Goal: Task Accomplishment & Management: Manage account settings

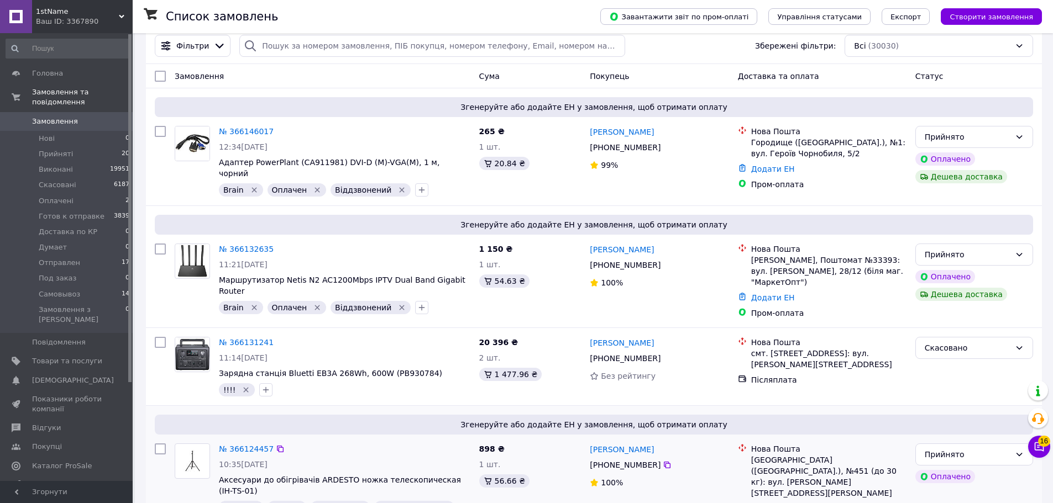
scroll to position [55, 0]
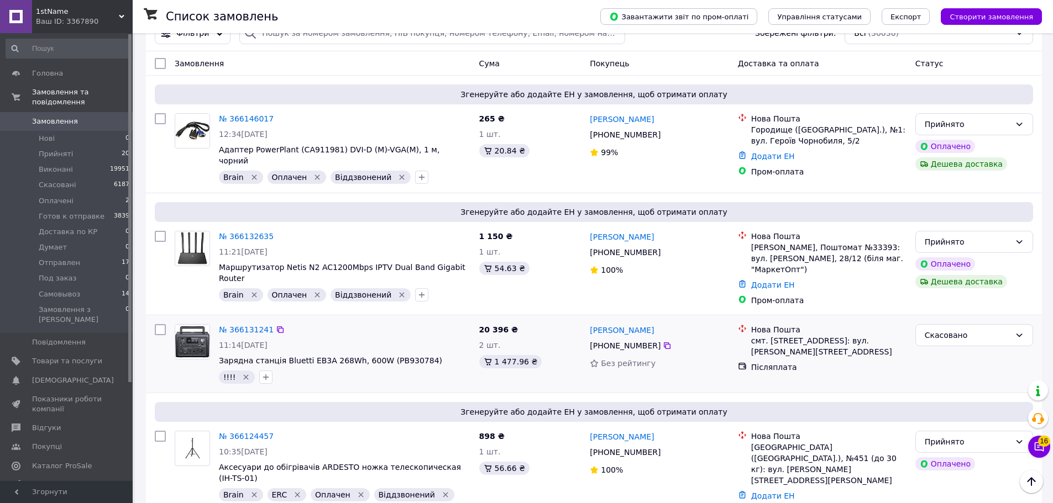
click at [343, 323] on div "№ 366131241" at bounding box center [345, 329] width 254 height 13
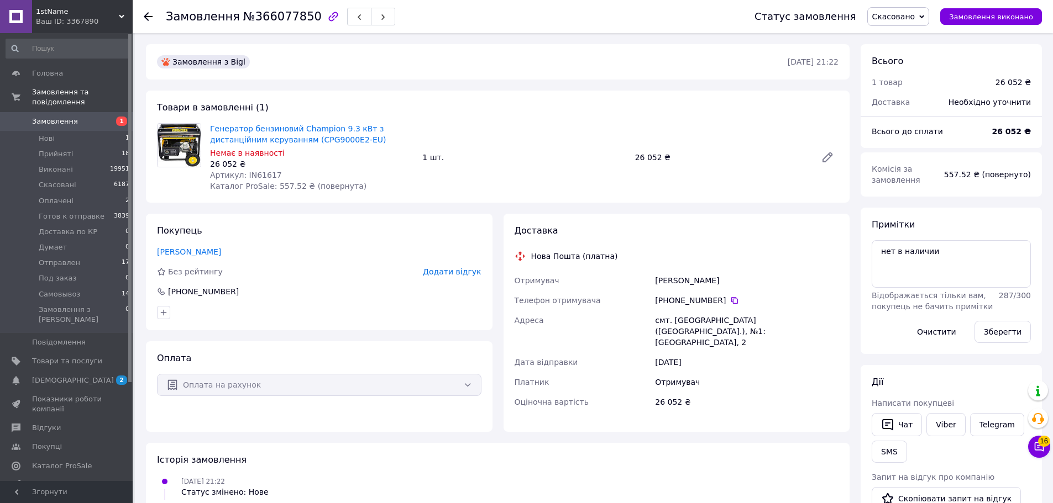
click at [543, 107] on div "Товари в замовленні (1) Генератор бензиновий Champion 9.3 кВт з дистанційним ке…" at bounding box center [498, 147] width 704 height 112
click at [470, 101] on div "Товари в замовленні (1) Генератор бензиновий Champion 9.3 кВт з дистанційним ке…" at bounding box center [498, 147] width 704 height 112
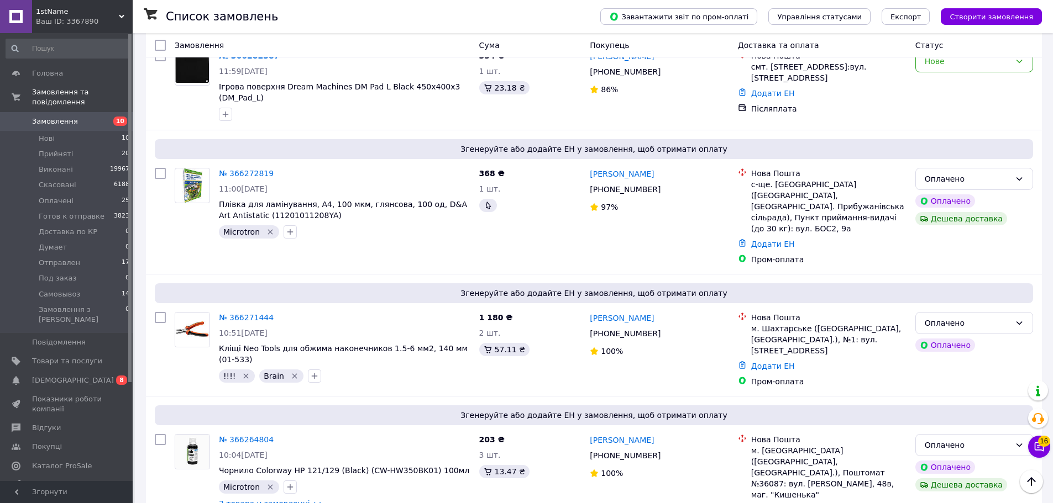
scroll to position [1547, 0]
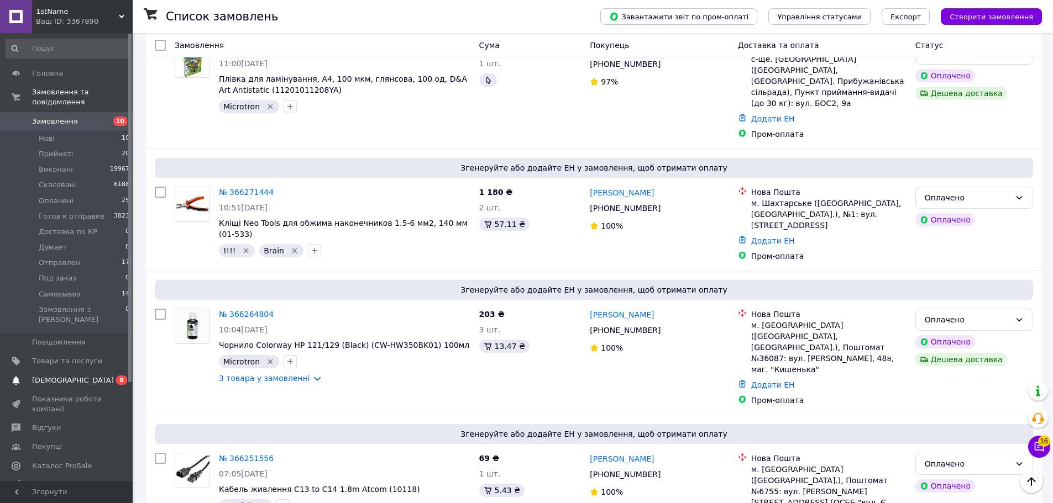
click at [67, 376] on span "[DEMOGRAPHIC_DATA]" at bounding box center [73, 381] width 82 height 10
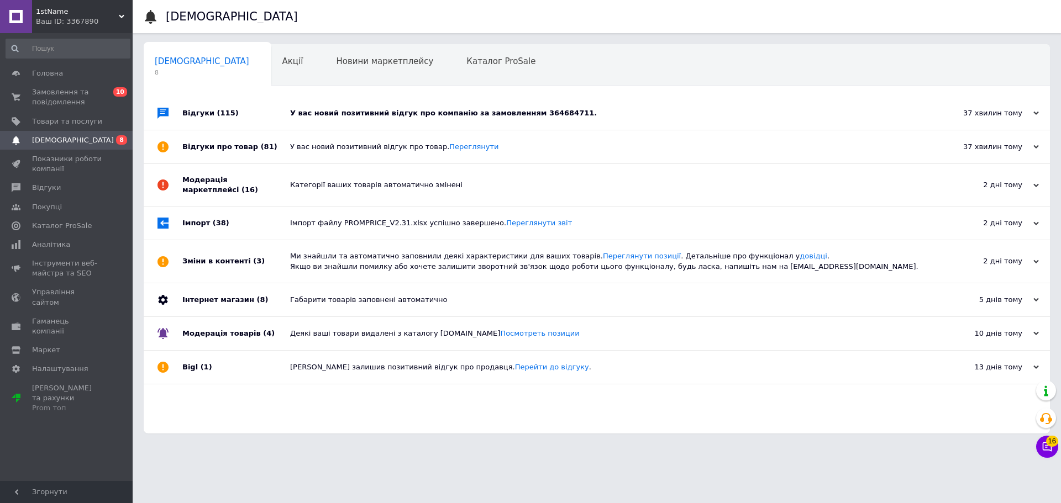
click at [395, 148] on div "У вас новий позитивний відгук про товар. Переглянути" at bounding box center [609, 147] width 638 height 10
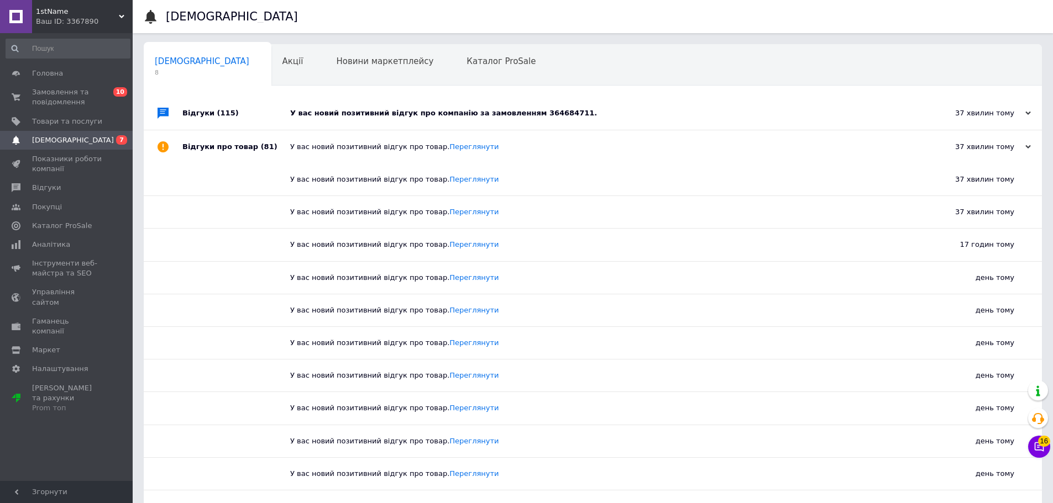
click at [396, 153] on div "У вас новий позитивний відгук про товар. Переглянути" at bounding box center [605, 146] width 630 height 33
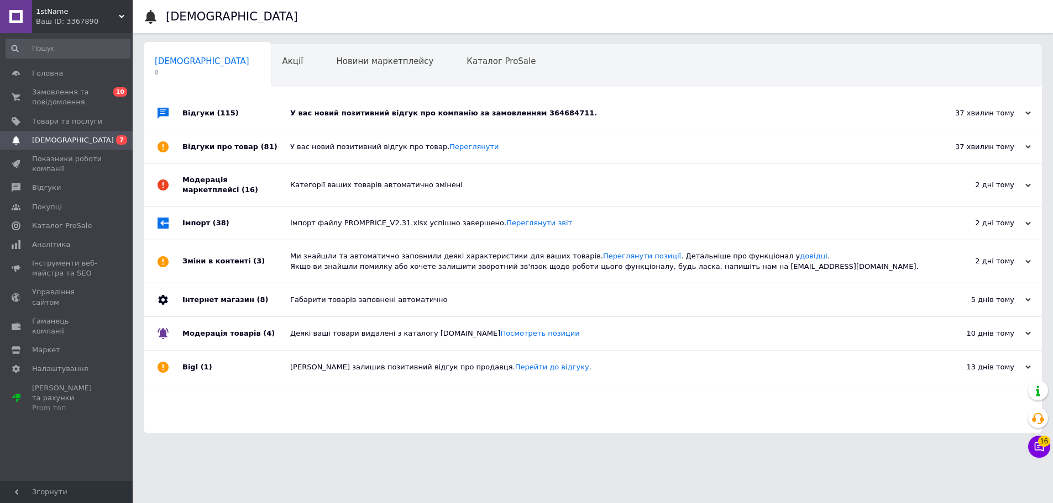
click at [411, 111] on div "У вас новий позитивний відгук про компанію за замовленням 364684711." at bounding box center [605, 113] width 630 height 10
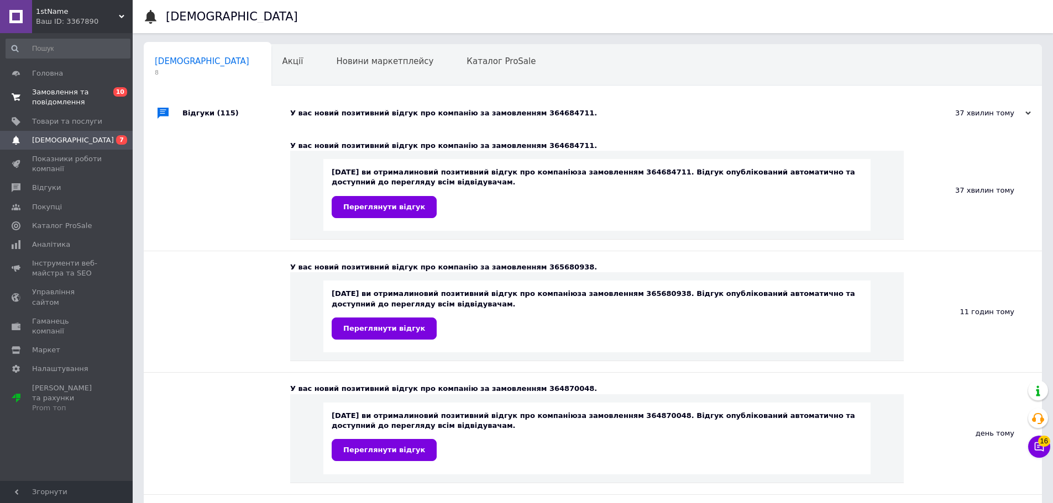
click at [78, 93] on span "Замовлення та повідомлення" at bounding box center [67, 97] width 70 height 20
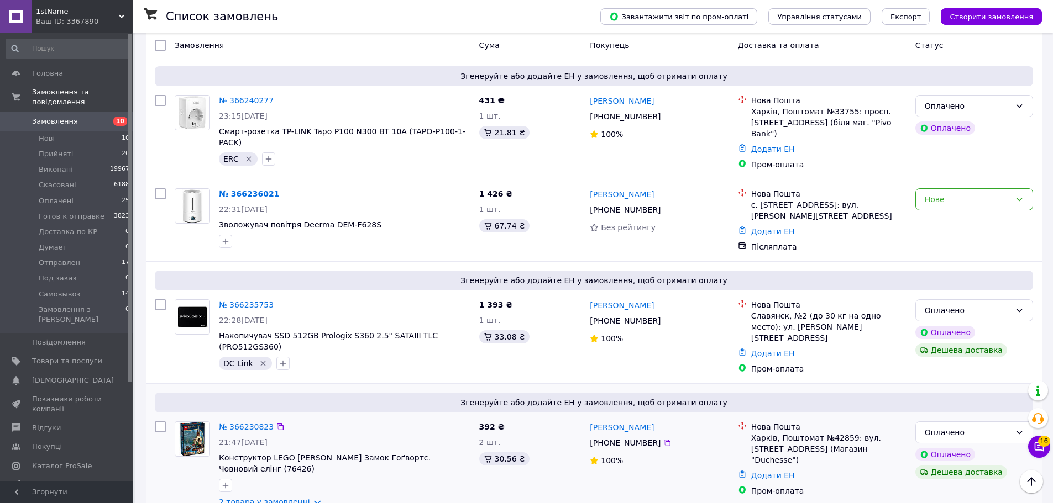
scroll to position [2155, 0]
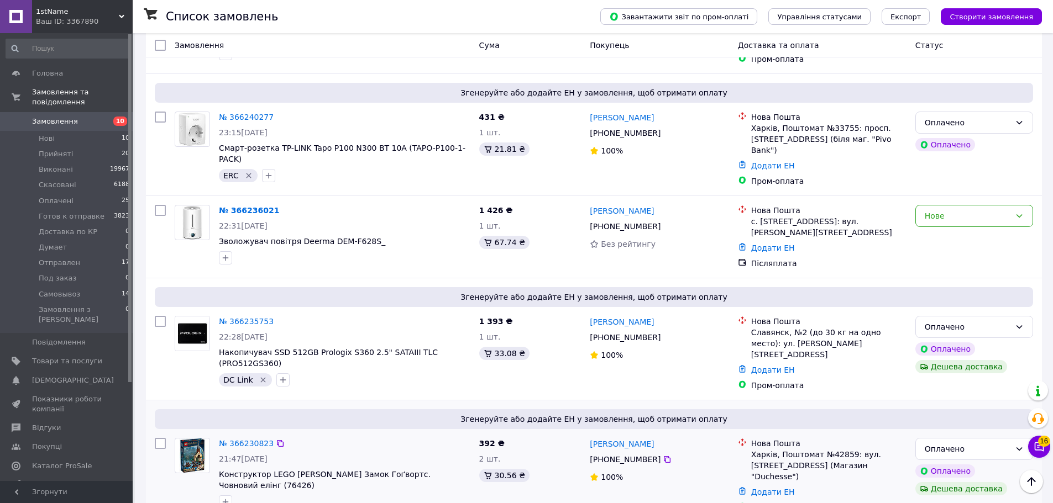
click at [224, 498] on icon "button" at bounding box center [225, 502] width 9 height 9
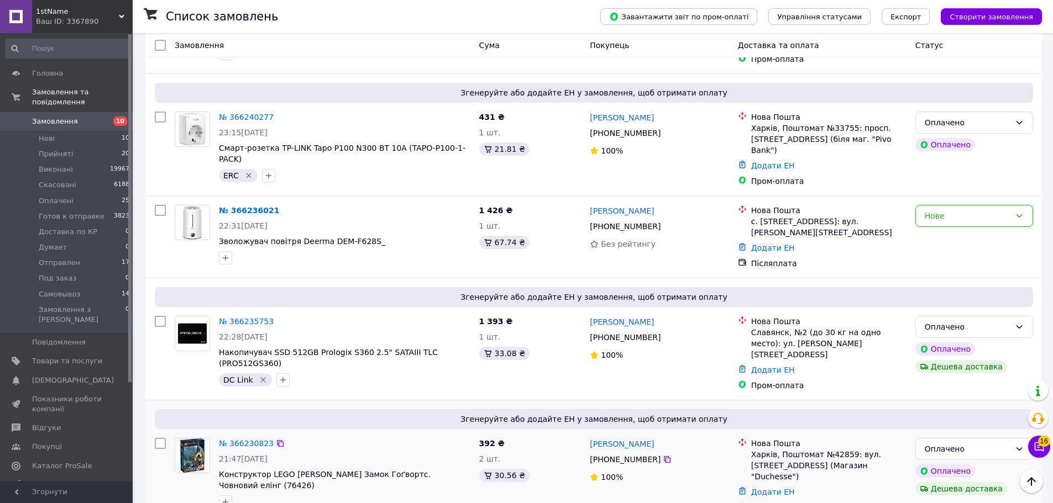
checkbox input "true"
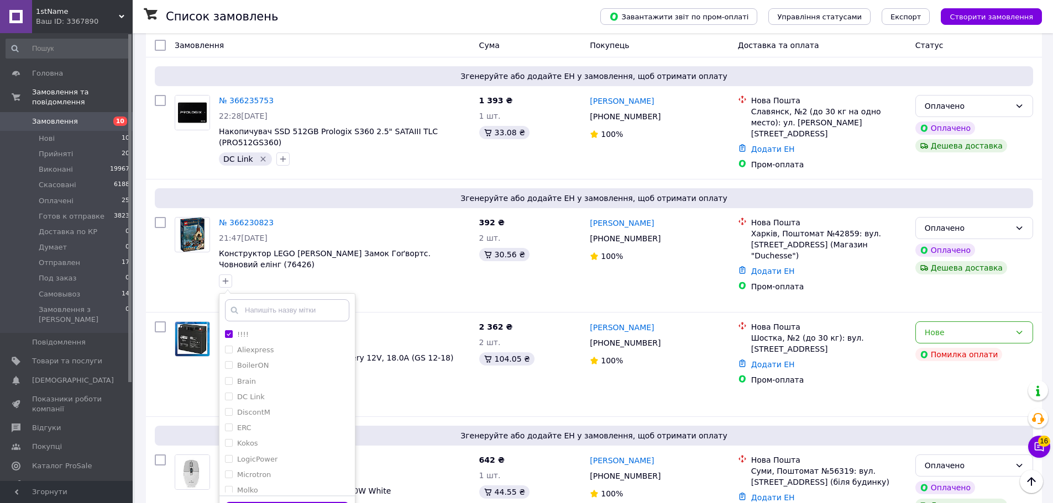
click at [285, 502] on button "Додати мітку" at bounding box center [287, 513] width 124 height 22
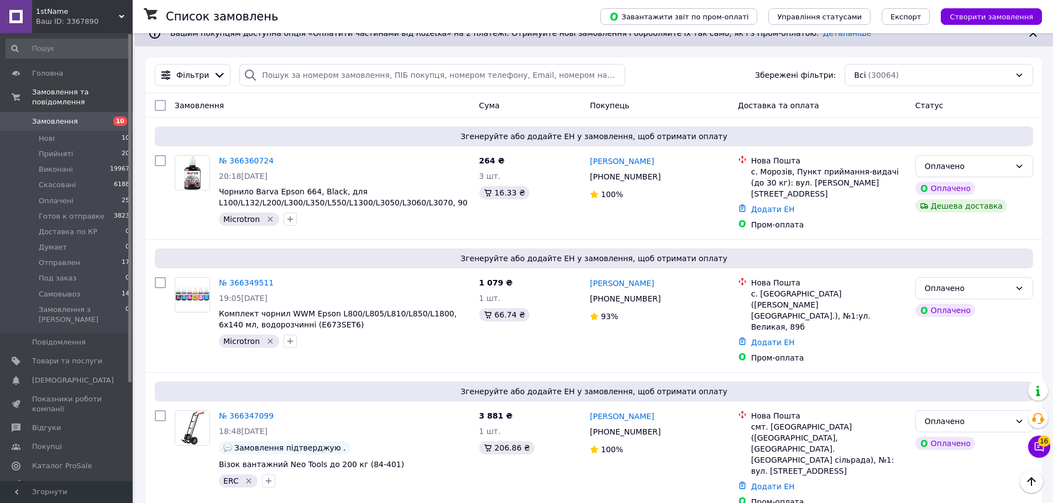
scroll to position [0, 0]
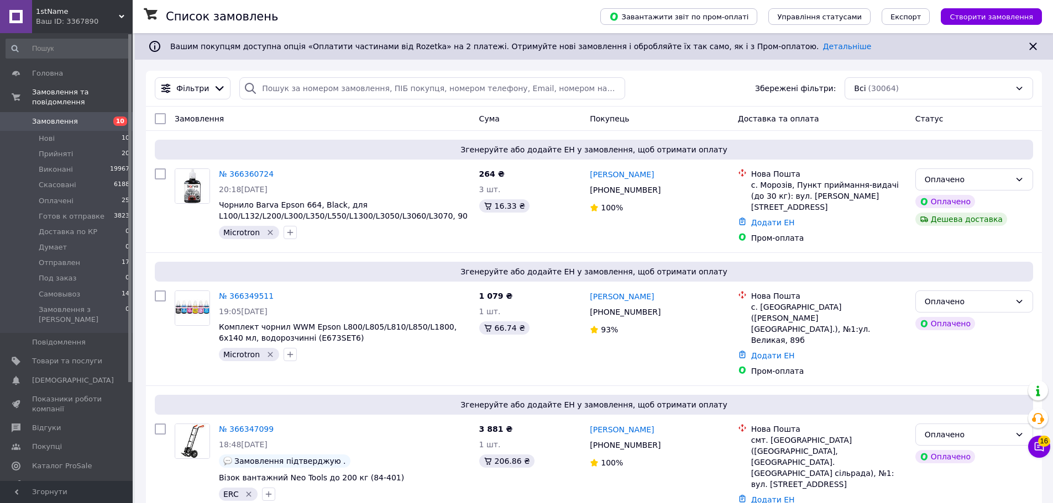
click at [79, 117] on span "Замовлення" at bounding box center [67, 122] width 70 height 10
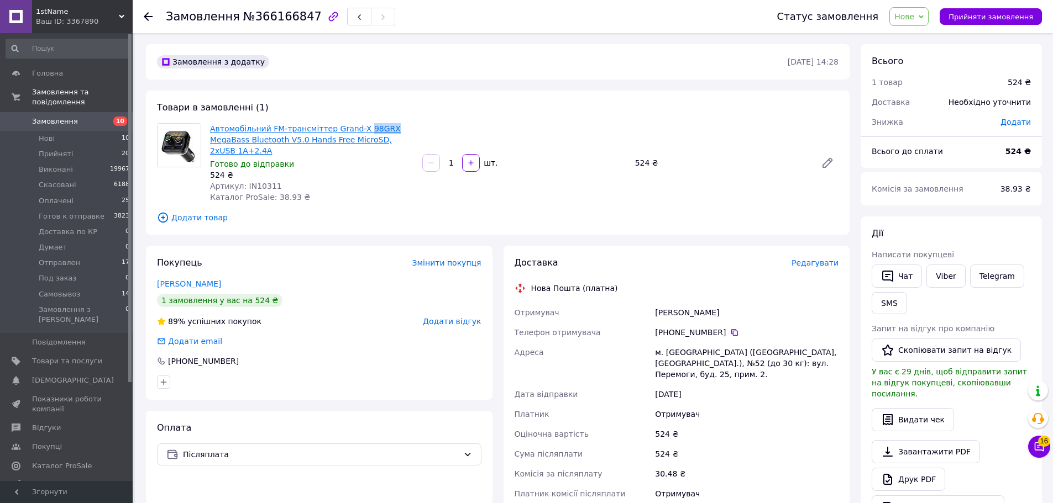
drag, startPoint x: 387, startPoint y: 125, endPoint x: 355, endPoint y: 129, distance: 32.9
click at [355, 129] on span "Автомобільний FM-трансміттер Grand-X 98GRX MegaBass Bluetooth V5.0 Hands Free M…" at bounding box center [311, 139] width 203 height 33
copy link "98GRX"
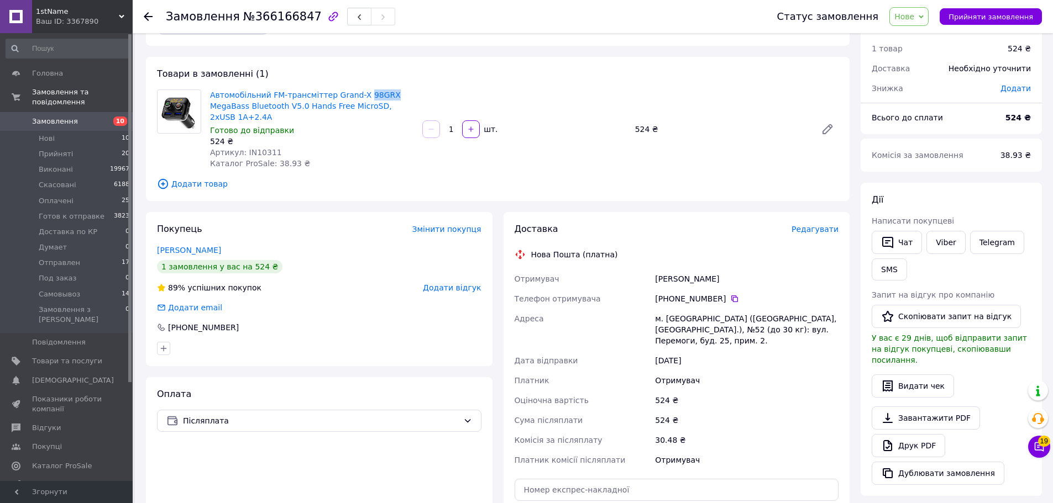
scroll to position [221, 0]
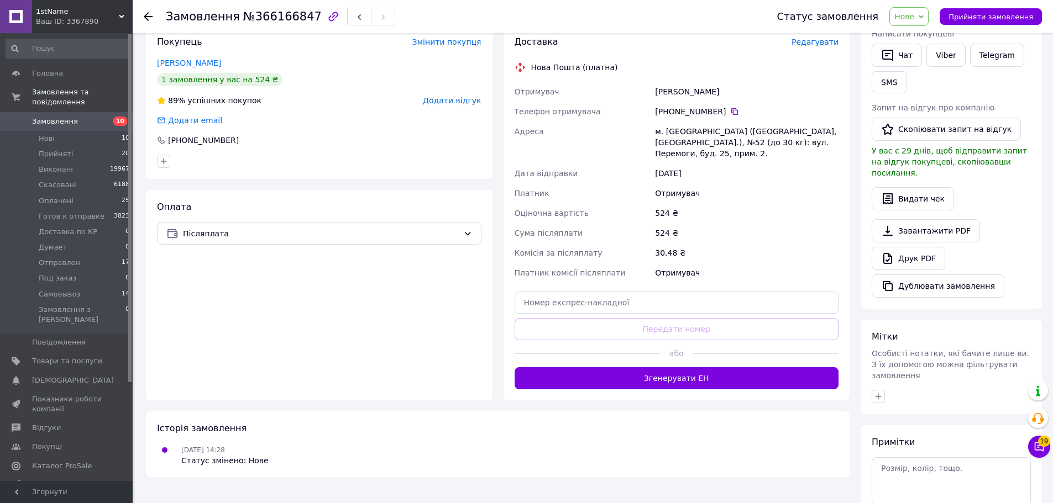
drag, startPoint x: 885, startPoint y: 378, endPoint x: 923, endPoint y: 318, distance: 71.0
click at [885, 388] on div at bounding box center [951, 397] width 164 height 18
click at [881, 388] on div at bounding box center [951, 397] width 164 height 18
click at [881, 392] on icon "button" at bounding box center [878, 396] width 9 height 9
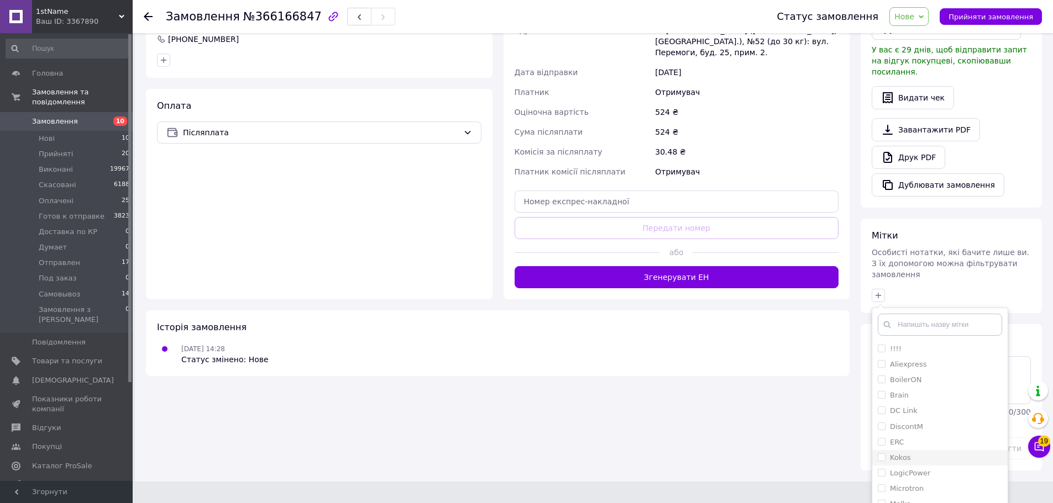
scroll to position [332, 0]
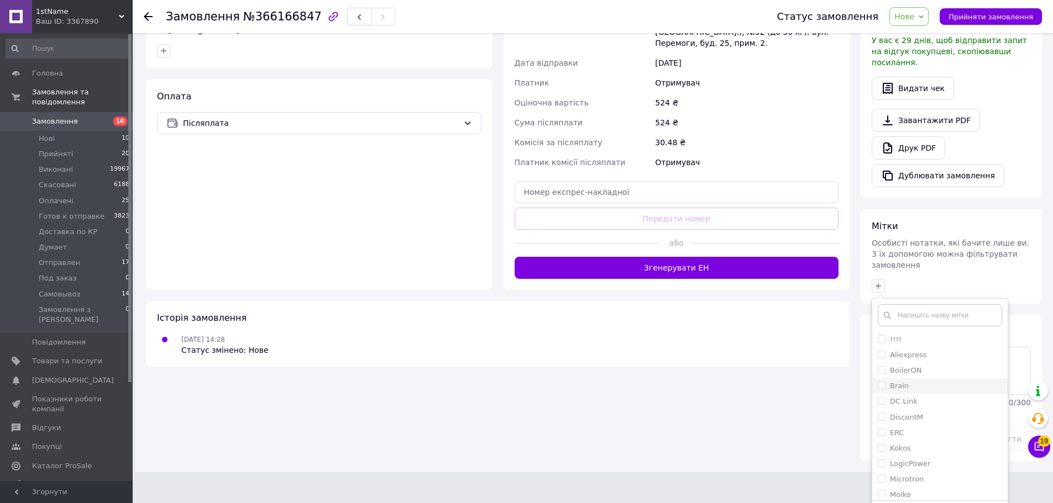
click at [905, 382] on label "Brain" at bounding box center [899, 386] width 19 height 8
checkbox input "true"
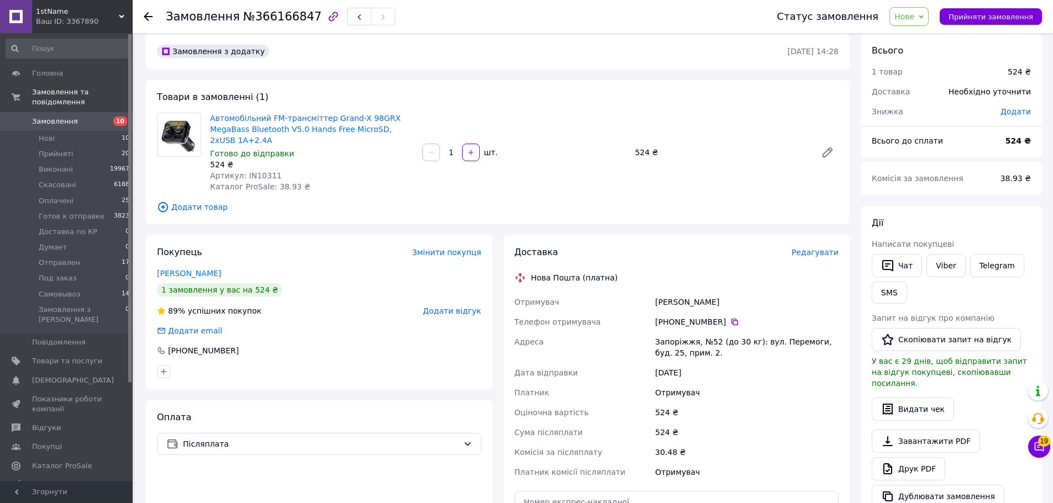
scroll to position [0, 0]
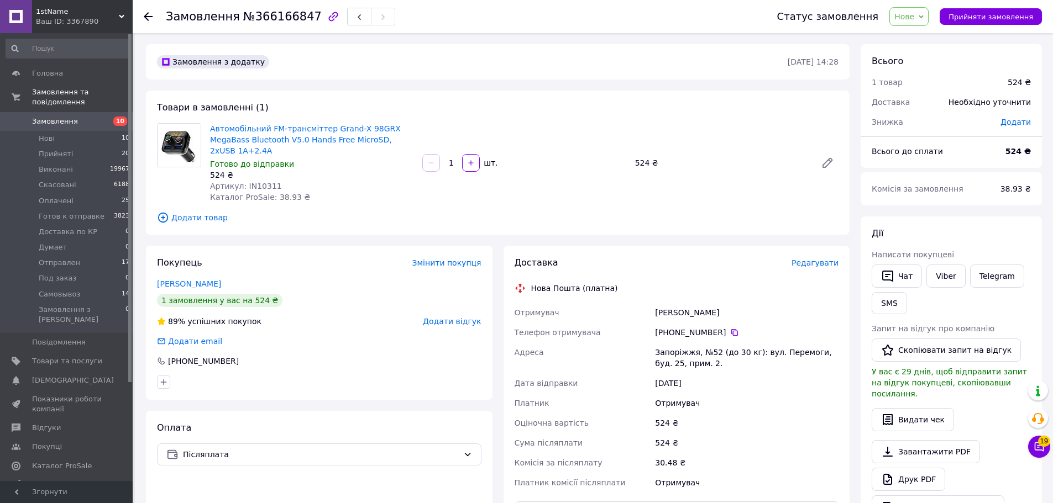
click at [531, 125] on div "Автомобільний FM-трансміттер Grand-X 98GRX MegaBass Bluetooth V5.0 Hands Free M…" at bounding box center [524, 163] width 637 height 84
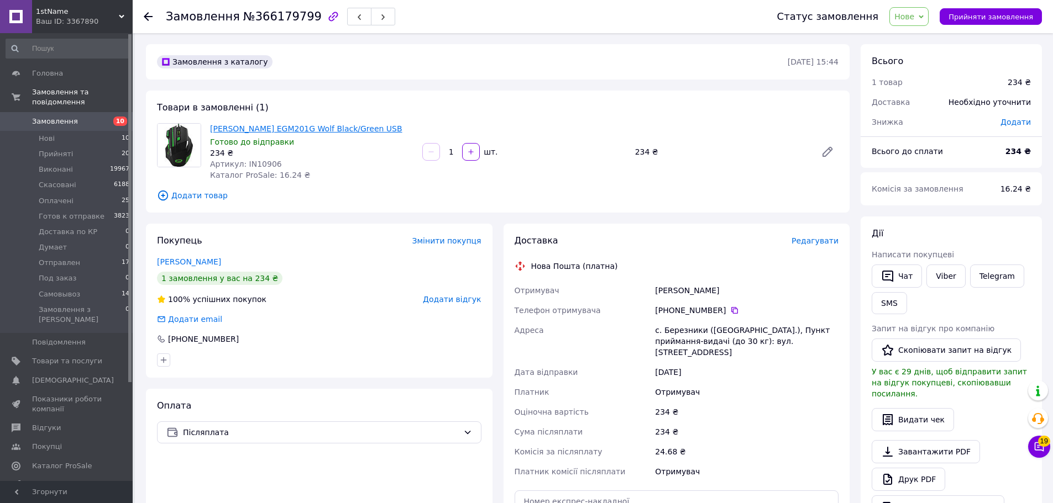
drag, startPoint x: 368, startPoint y: 124, endPoint x: 271, endPoint y: 129, distance: 96.8
click at [271, 129] on span "[PERSON_NAME] EGM201G Wolf Black/Green USB" at bounding box center [311, 128] width 203 height 11
copy link "EGM201G Wolf Black/Green USB"
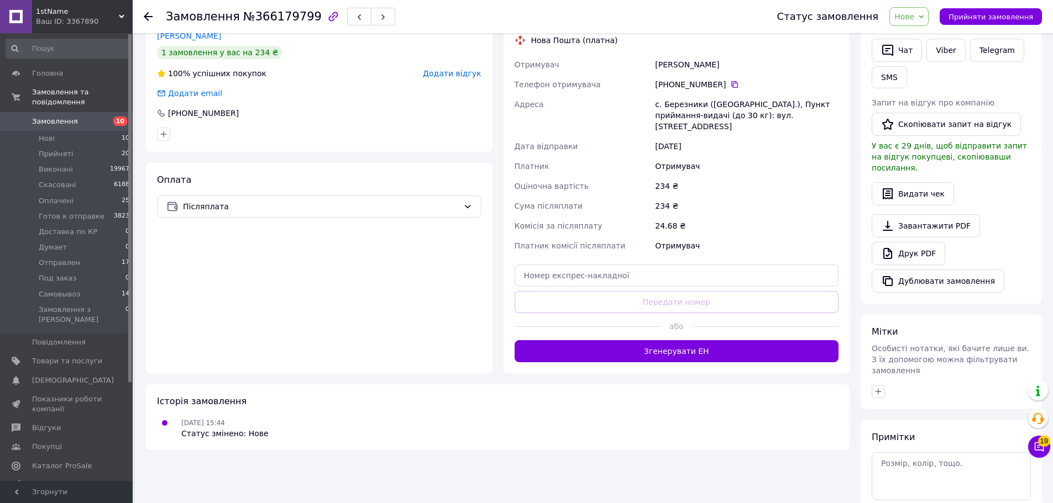
scroll to position [279, 0]
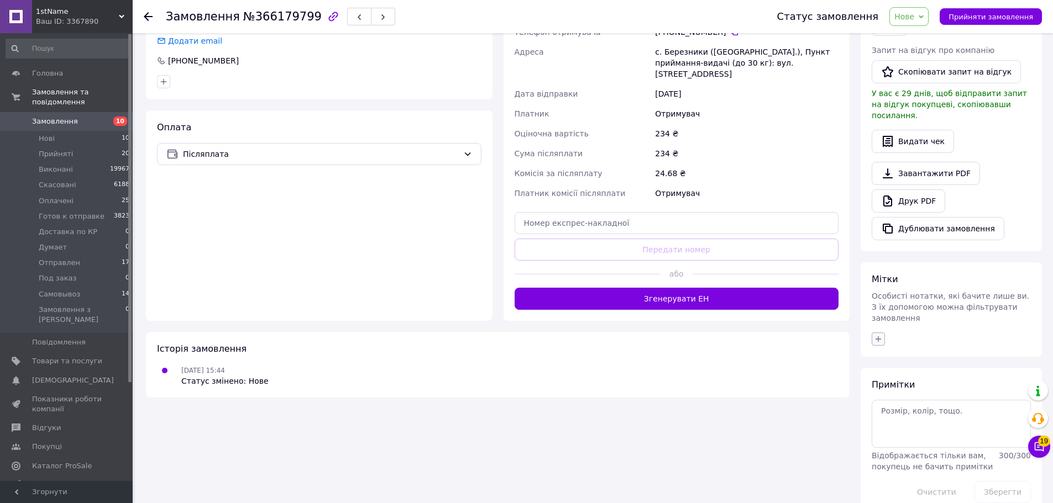
click at [874, 335] on icon "button" at bounding box center [878, 339] width 9 height 9
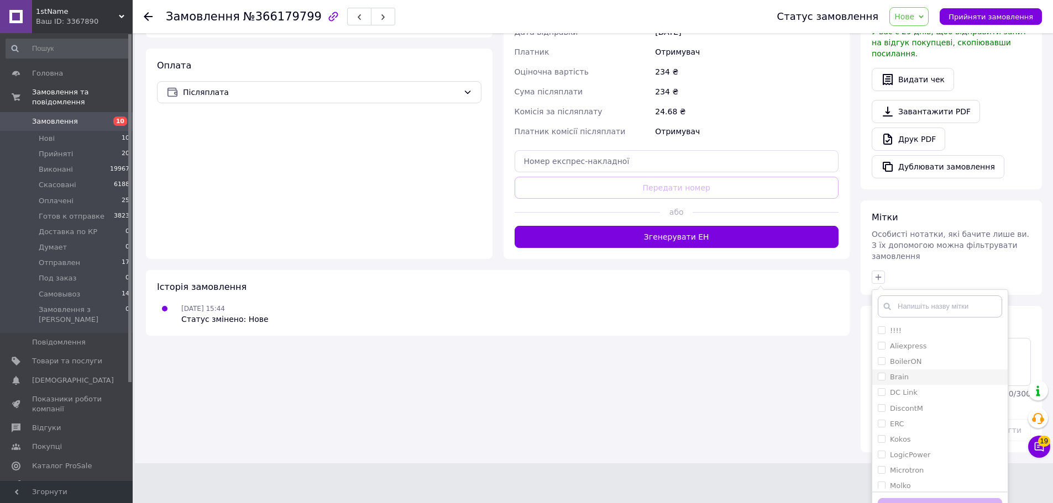
click at [924, 372] on div "Brain" at bounding box center [940, 377] width 124 height 10
checkbox input "true"
click at [943, 498] on button "Додати мітку" at bounding box center [940, 509] width 124 height 22
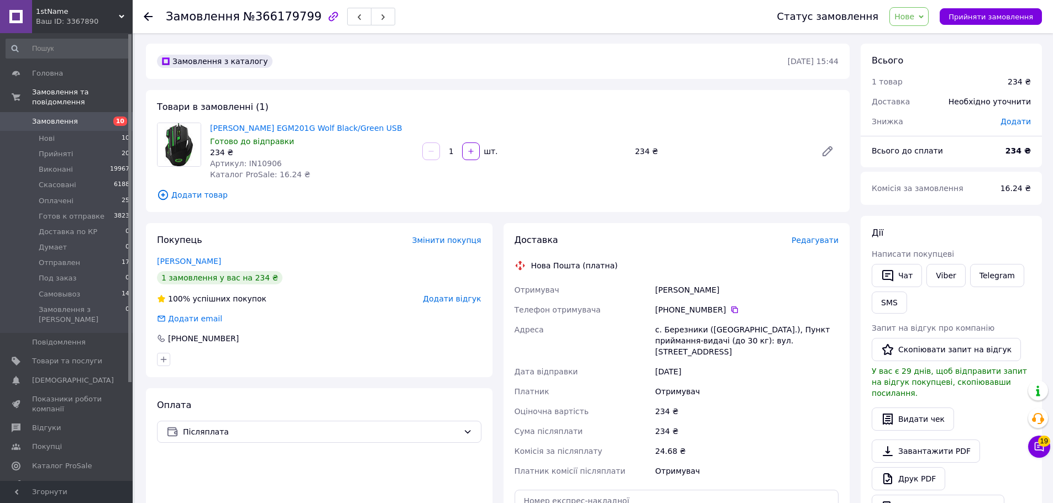
scroll to position [0, 0]
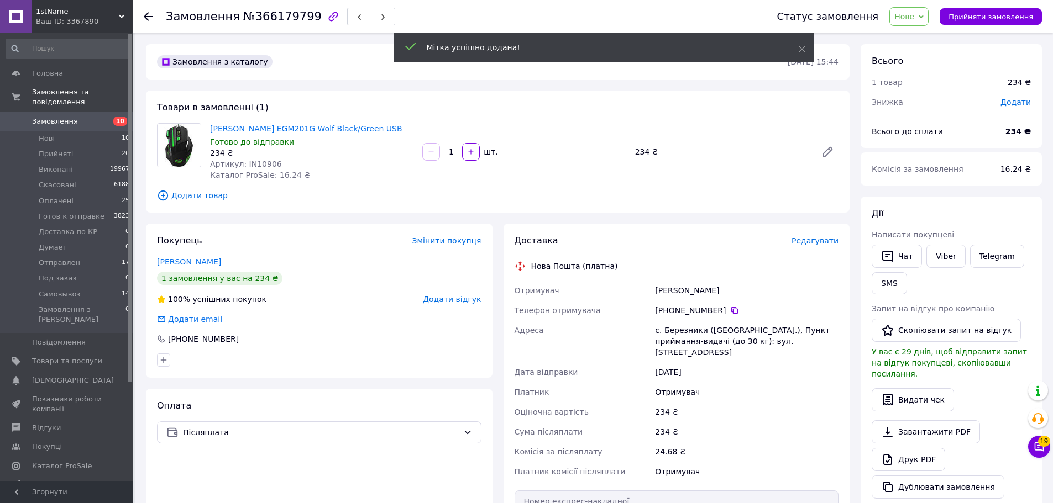
click at [396, 201] on span "Додати товар" at bounding box center [497, 196] width 681 height 12
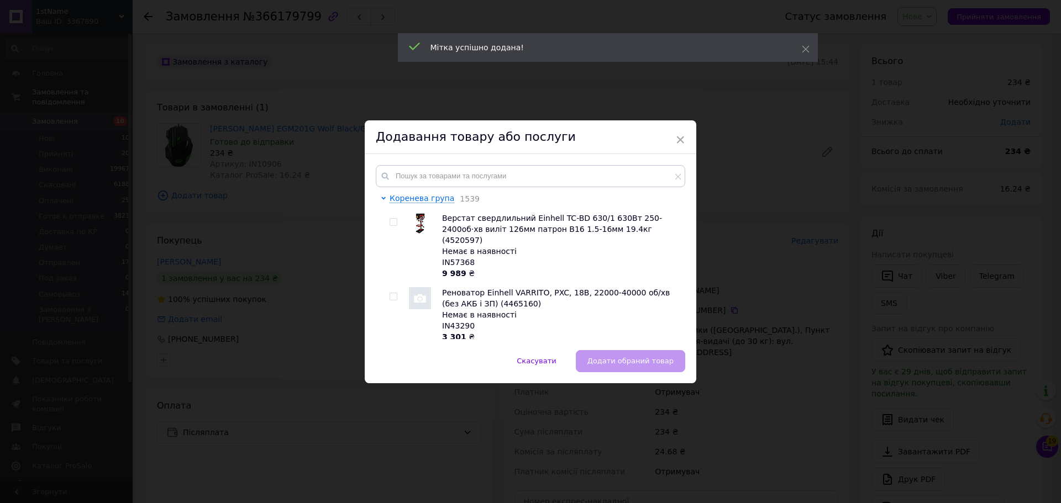
click at [728, 191] on div "× Додавання товару або послуги Коренева група 1539 Верстат свердлильний Einhell…" at bounding box center [530, 251] width 1061 height 503
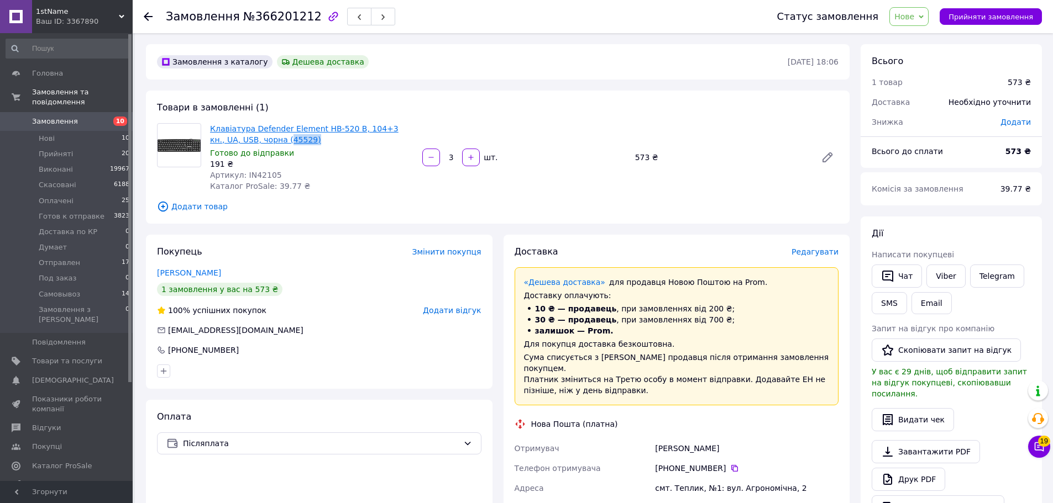
drag, startPoint x: 288, startPoint y: 143, endPoint x: 254, endPoint y: 143, distance: 33.7
click at [254, 143] on span "Клавіатура Defender Element HB-520 B, 104+3 кн., UA, USB, чорна (45529)" at bounding box center [311, 134] width 203 height 22
copy link "45529)"
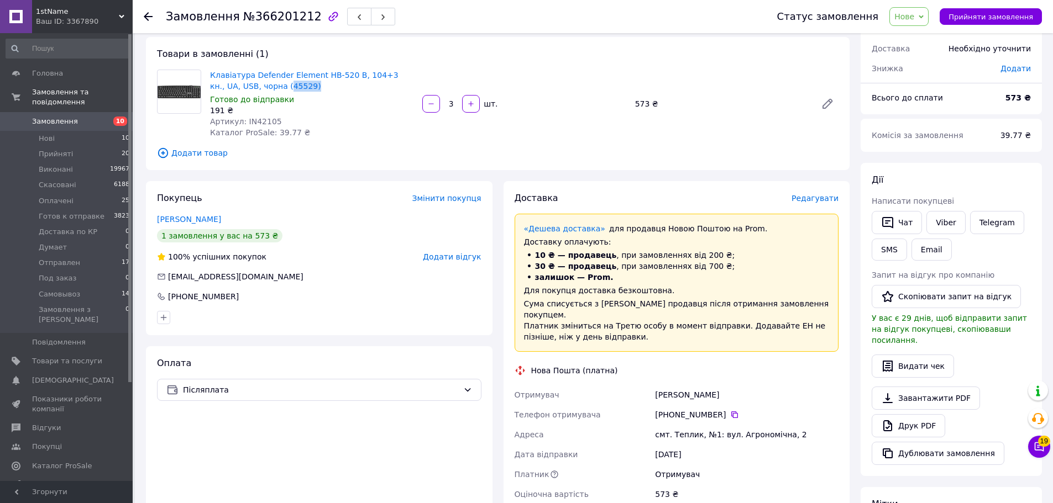
scroll to position [309, 0]
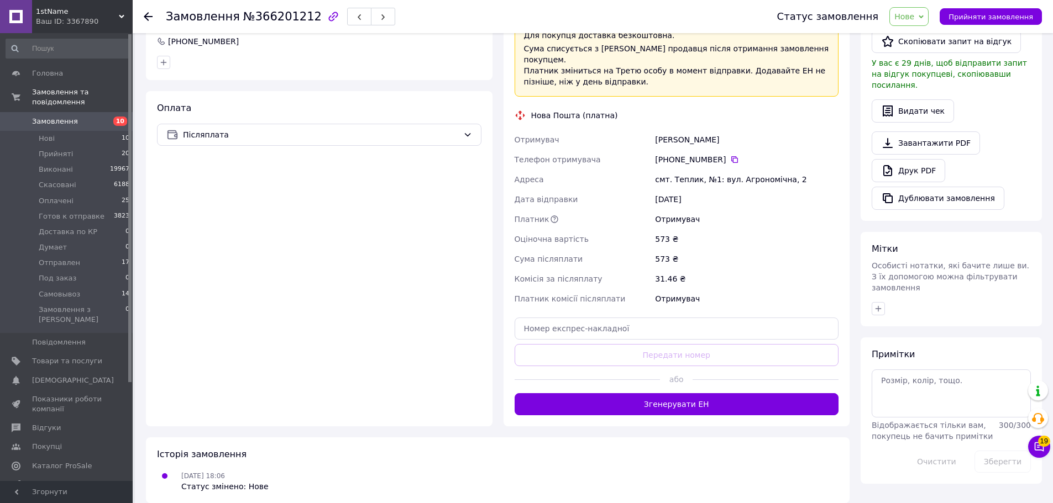
click at [869, 286] on div "Мітки Особисті нотатки, які бачите лише ви. З їх допомогою можна фільтрувати за…" at bounding box center [950, 279] width 181 height 95
click at [878, 305] on icon "button" at bounding box center [878, 309] width 9 height 9
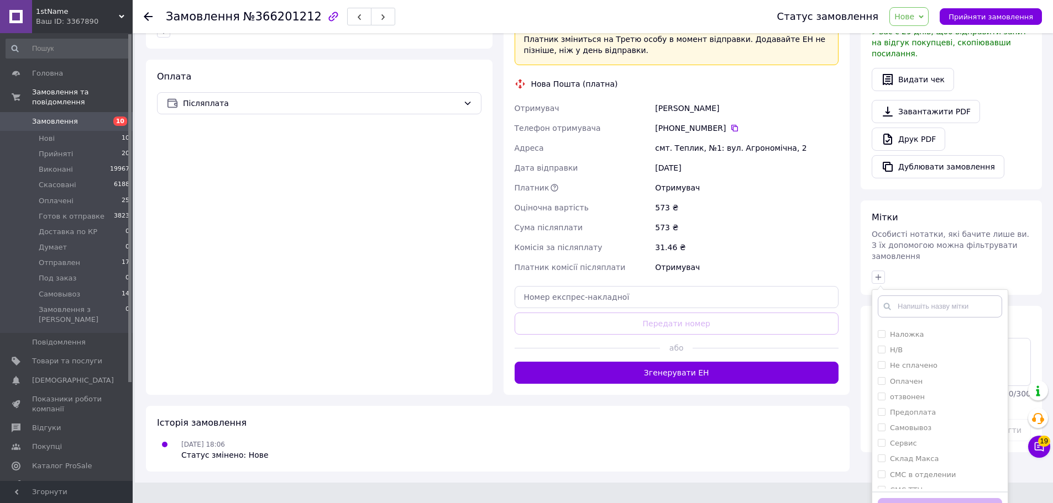
scroll to position [317, 0]
click at [909, 476] on div "ТДБ" at bounding box center [940, 481] width 124 height 10
checkbox input "true"
click at [920, 498] on button "Додати мітку" at bounding box center [940, 509] width 124 height 22
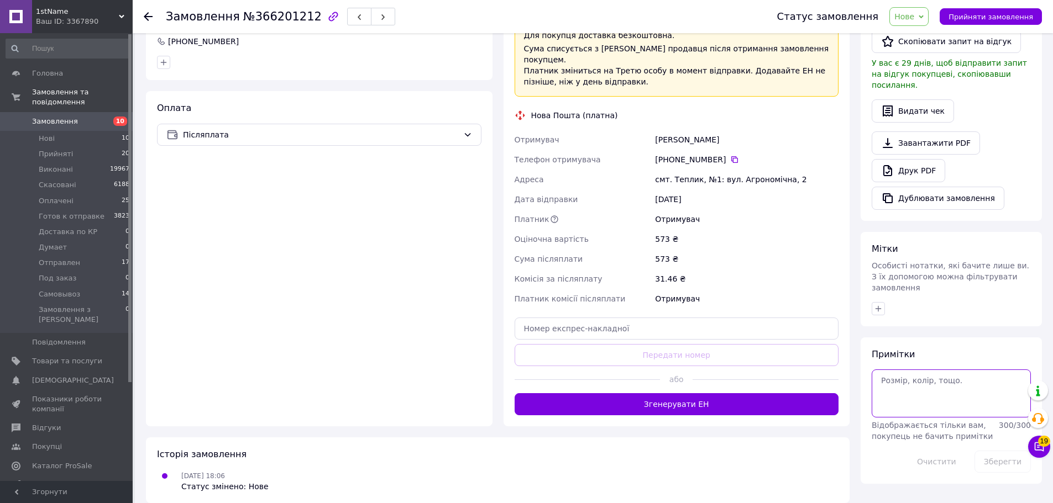
click at [940, 370] on textarea at bounding box center [951, 394] width 159 height 48
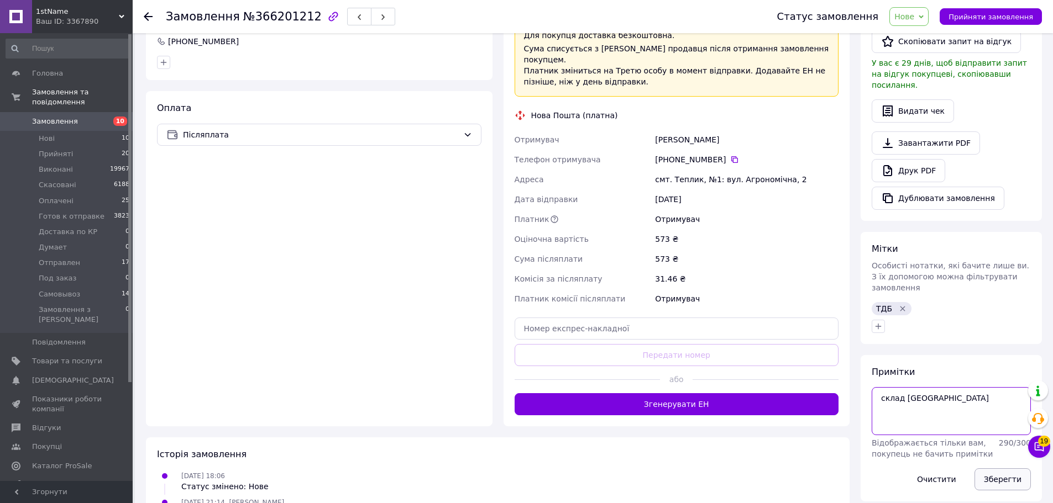
type textarea "склад Київ"
click at [1001, 469] on button "Зберегти" at bounding box center [1002, 480] width 56 height 22
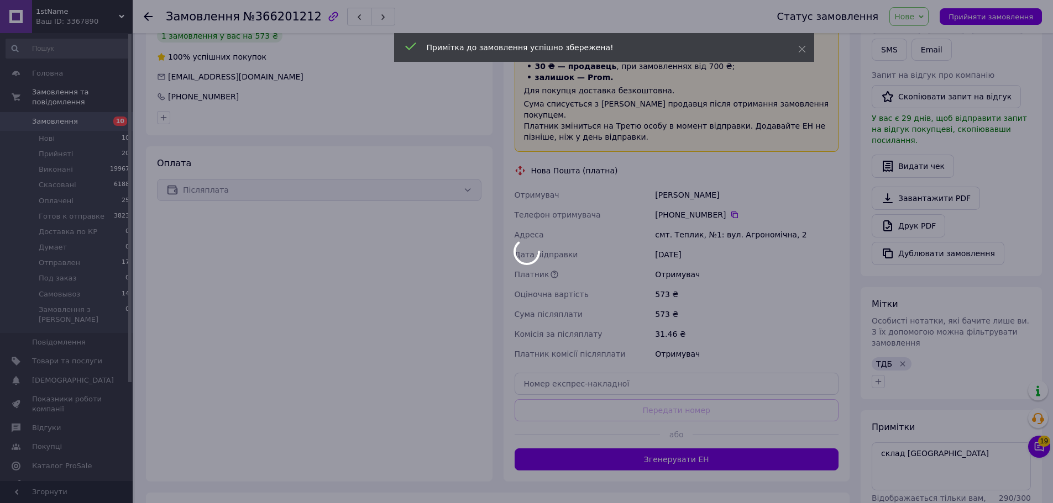
scroll to position [0, 0]
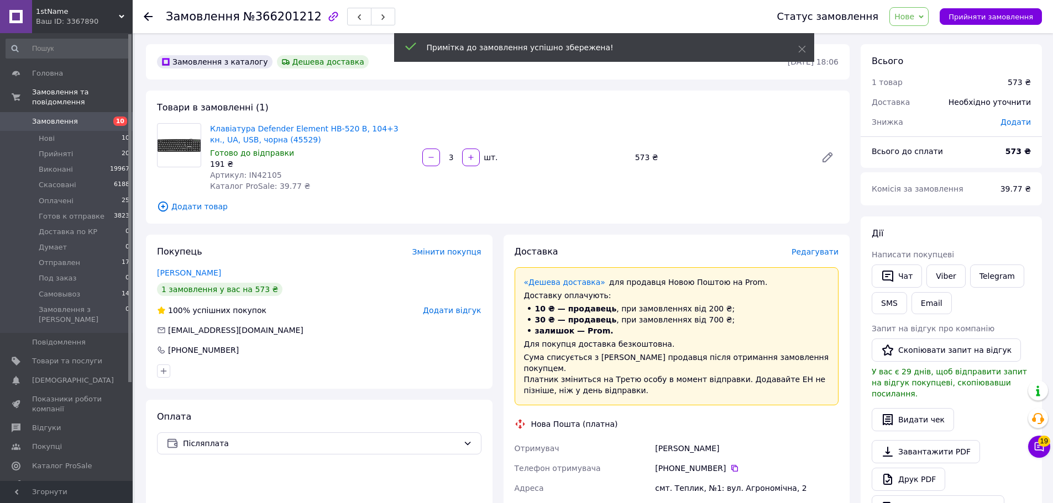
click at [550, 195] on div "Товари в замовленні (1) Клавіатура Defender Element HB-520 B, 104+3 кн., UA, US…" at bounding box center [498, 157] width 704 height 133
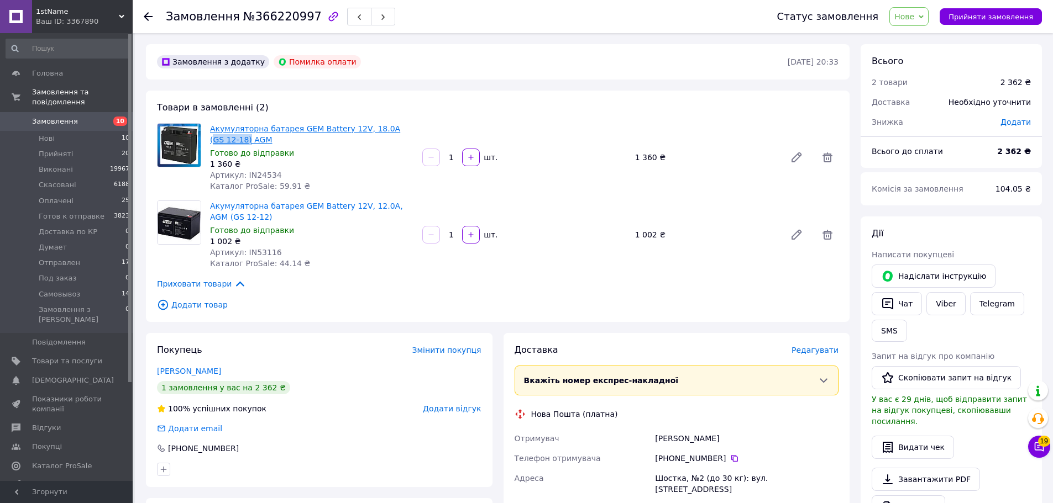
drag, startPoint x: 422, startPoint y: 132, endPoint x: 380, endPoint y: 129, distance: 42.6
click at [380, 129] on div "Акумуляторна батарея GEM Battery 12V, 18.0A (GS 12-18) AGM Готово до відправки …" at bounding box center [524, 157] width 637 height 73
copy link "GS 12-18)"
drag, startPoint x: 238, startPoint y: 218, endPoint x: 400, endPoint y: 206, distance: 162.4
click at [400, 206] on span "Акумуляторна батарея GEM Battery 12V, 12.0A, AGM (GS 12-12)" at bounding box center [311, 212] width 203 height 22
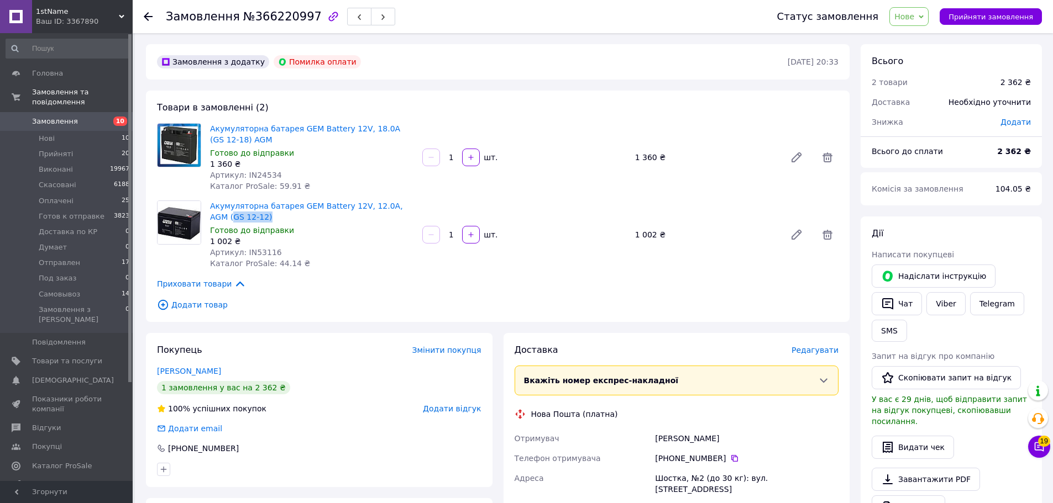
copy link "GS 12-12)"
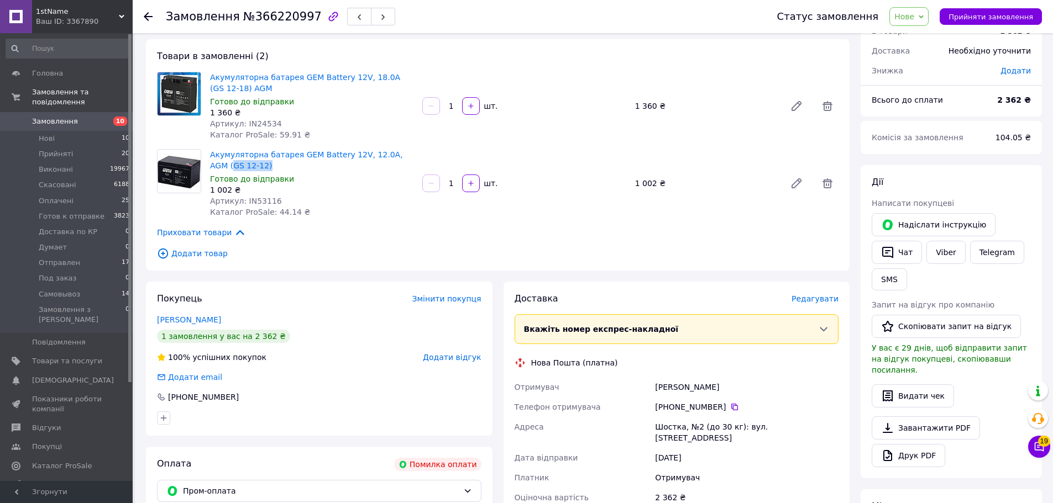
scroll to position [279, 0]
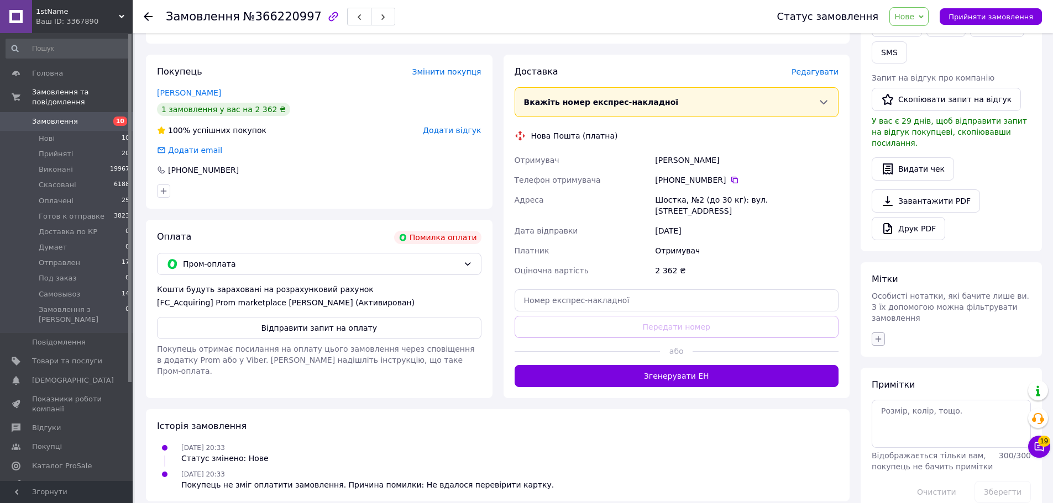
click at [883, 333] on button "button" at bounding box center [878, 339] width 13 height 13
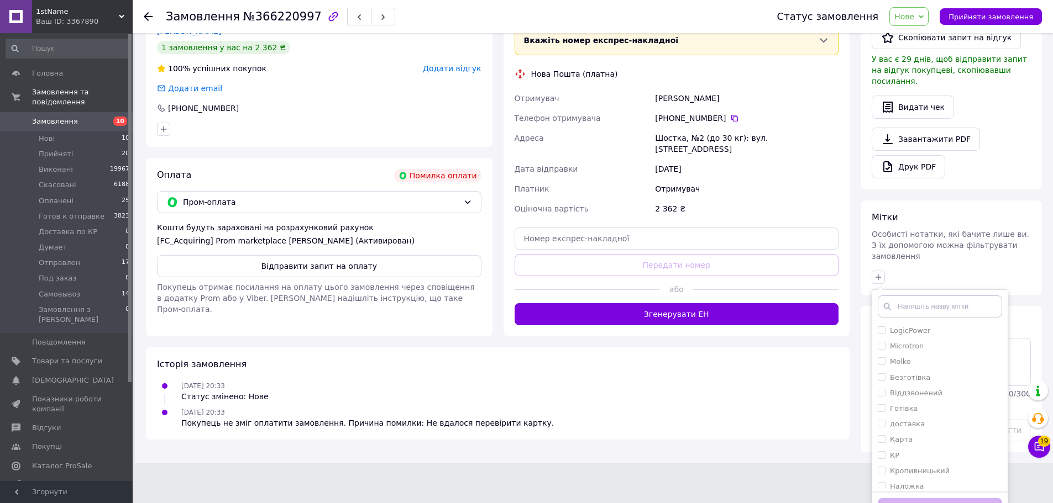
scroll to position [317, 0]
click at [902, 477] on label "ТДБ" at bounding box center [897, 481] width 15 height 8
checkbox input "true"
click at [910, 498] on button "Додати мітку" at bounding box center [940, 509] width 124 height 22
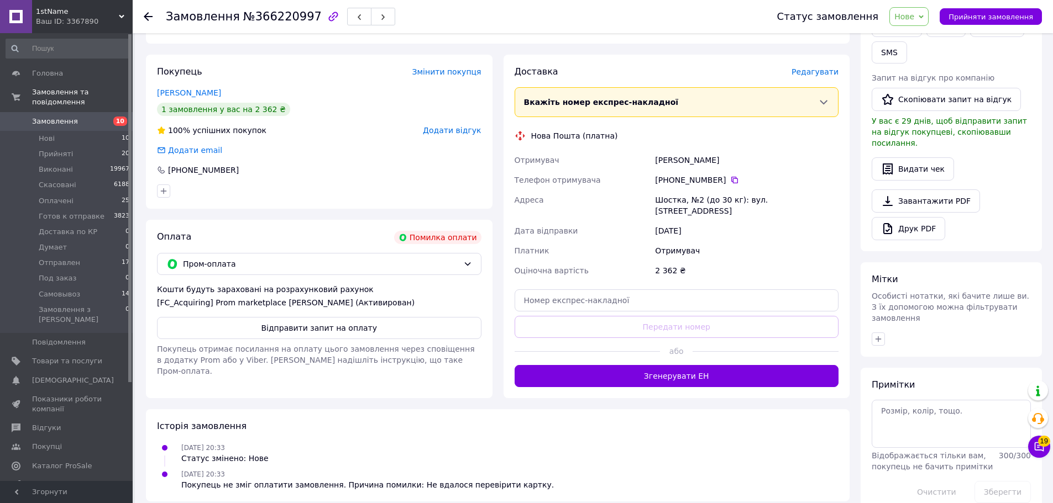
click at [925, 424] on div "Примітки Відображається тільки вам, покупець не бачить примітки 300 / 300 Очист…" at bounding box center [951, 441] width 159 height 124
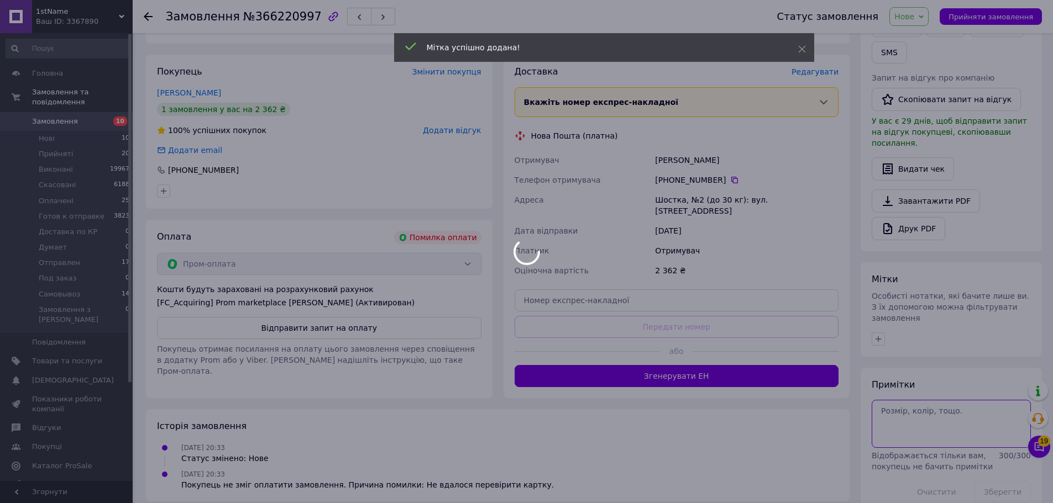
click at [919, 413] on textarea at bounding box center [951, 424] width 159 height 48
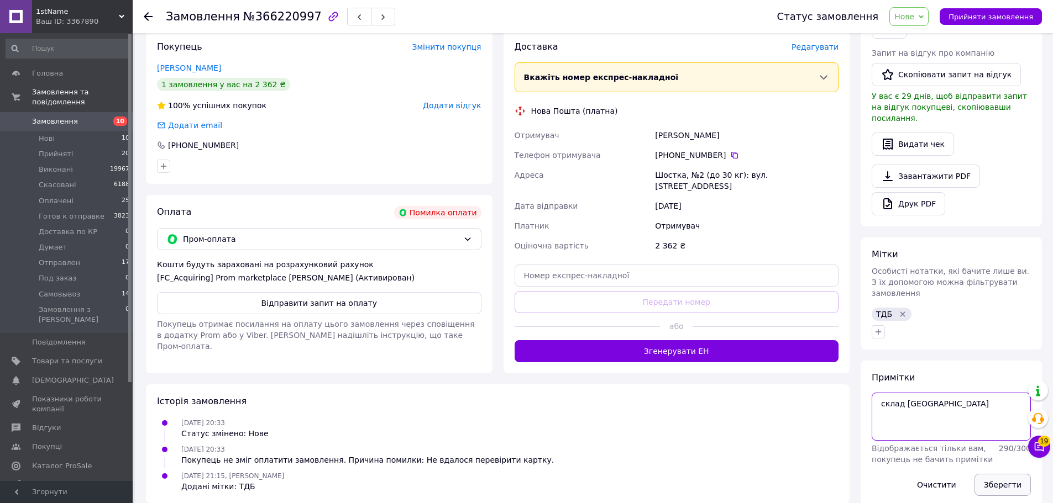
type textarea "склад Киев"
click at [1006, 474] on button "Зберегти" at bounding box center [1002, 485] width 56 height 22
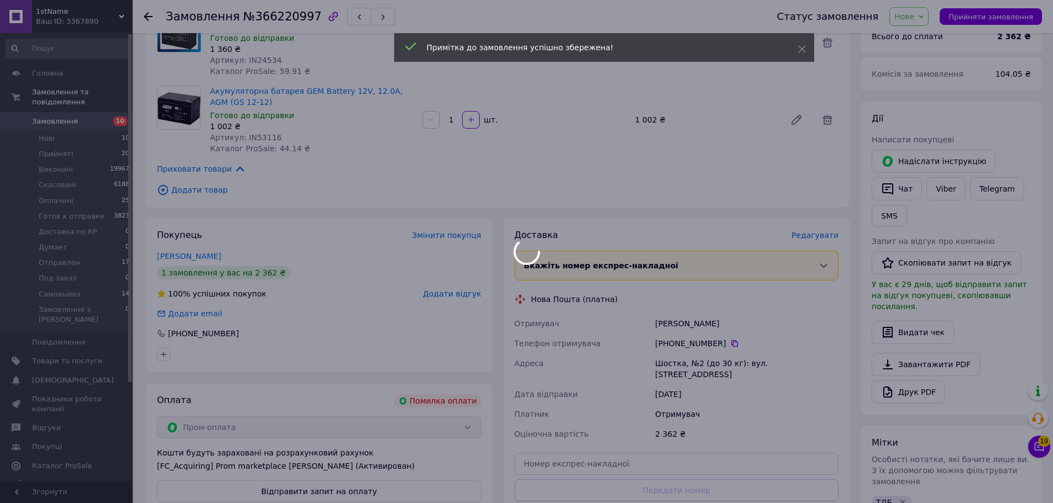
scroll to position [0, 0]
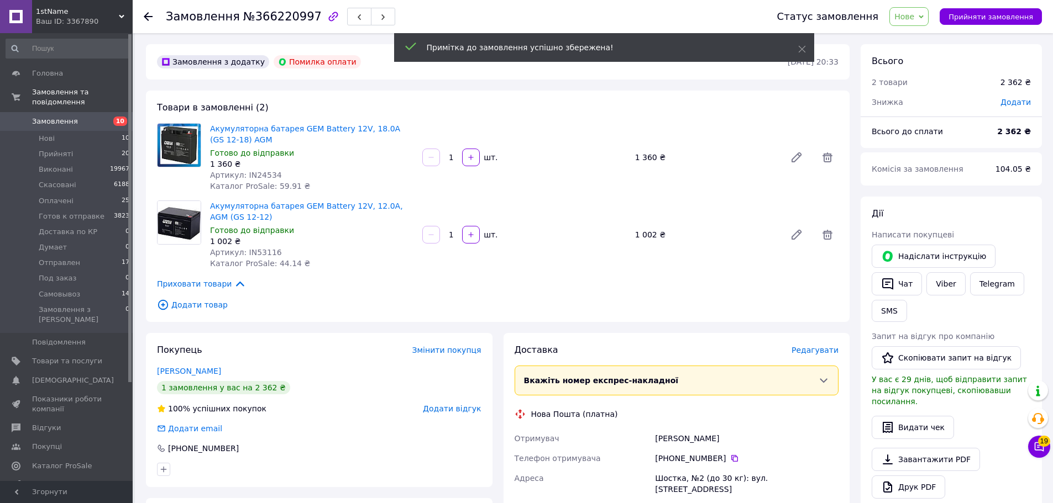
click at [623, 279] on div "Приховати товари" at bounding box center [497, 284] width 681 height 12
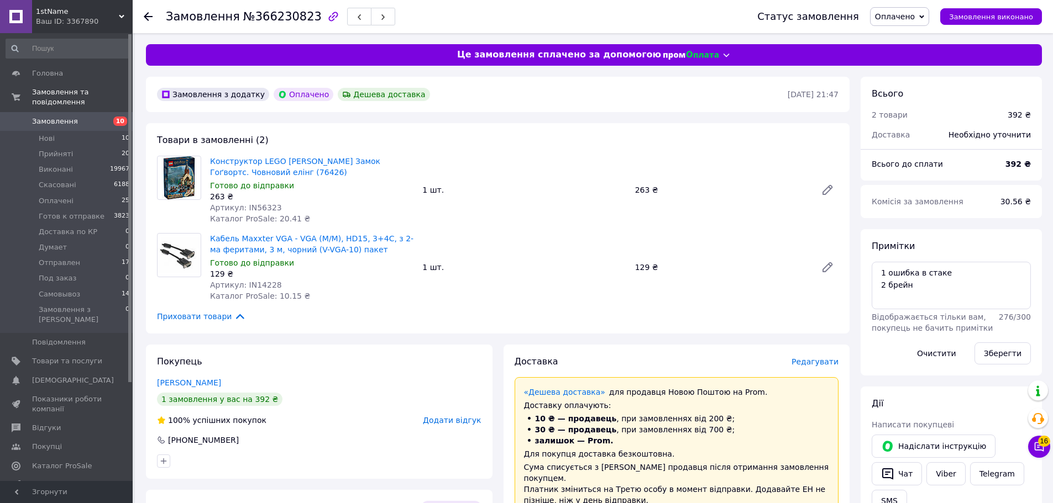
click at [752, 333] on div "Товари в замовленні (2) Конструктор LEGO [PERSON_NAME] Замок Гоґвортс. Човновий…" at bounding box center [498, 228] width 704 height 211
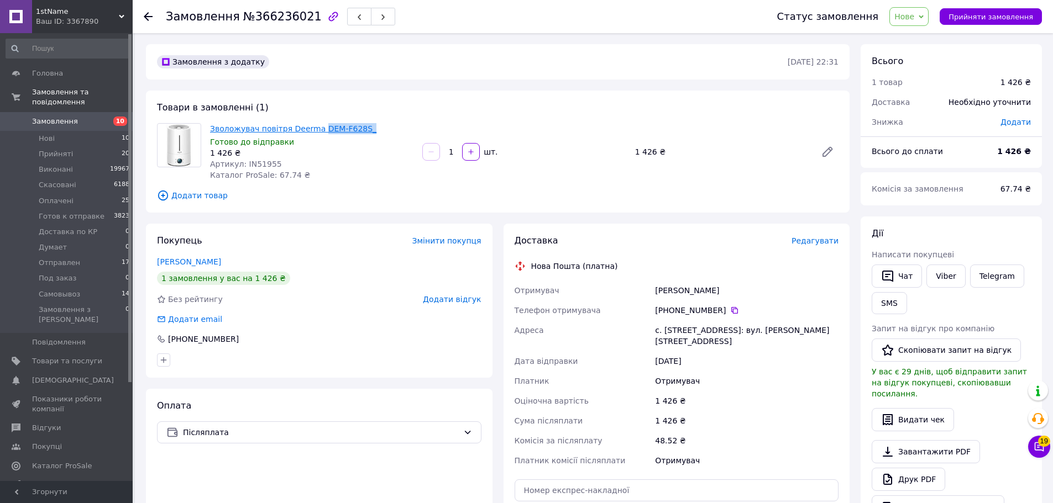
drag, startPoint x: 360, startPoint y: 128, endPoint x: 315, endPoint y: 127, distance: 45.3
click at [315, 127] on span "Зволожувач повітря Deerma DEM-F628S_" at bounding box center [311, 128] width 203 height 11
copy link "DEM-F628S_"
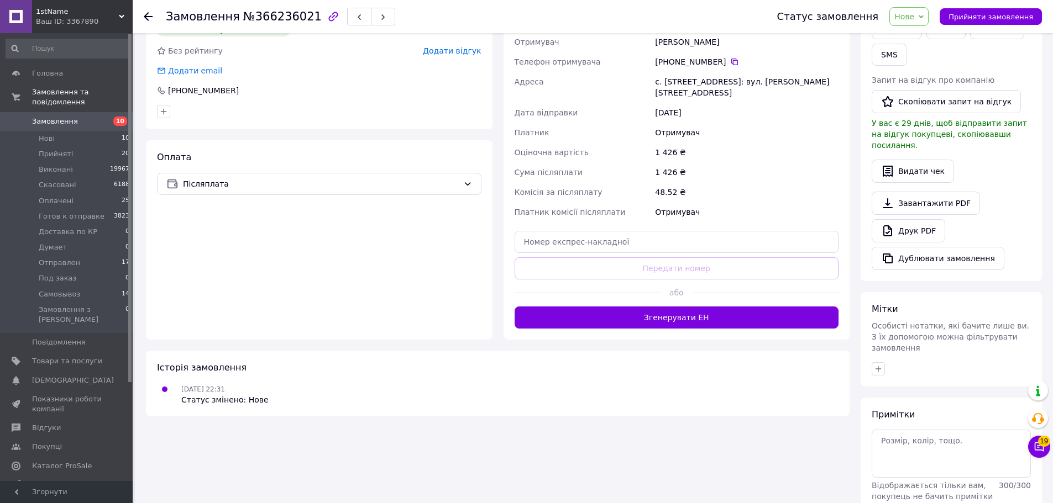
scroll to position [279, 0]
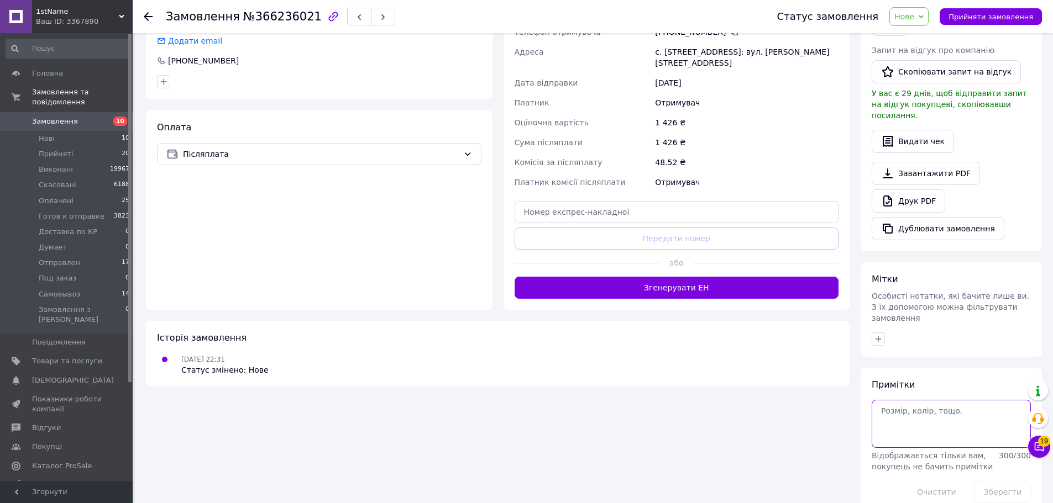
click at [936, 408] on textarea at bounding box center [951, 424] width 159 height 48
click at [879, 333] on button "button" at bounding box center [878, 339] width 13 height 13
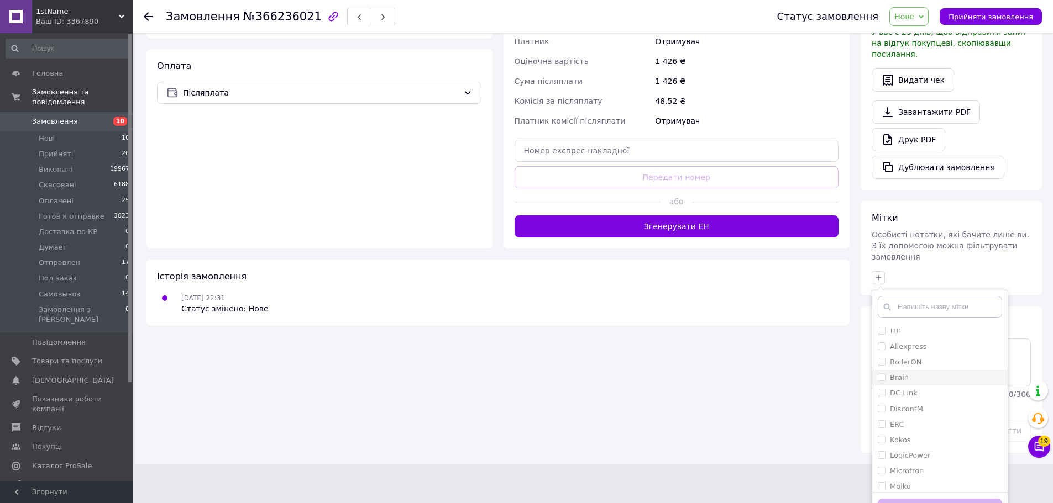
scroll to position [340, 0]
click at [913, 385] on li "DC Link" at bounding box center [939, 392] width 135 height 15
checkbox input "true"
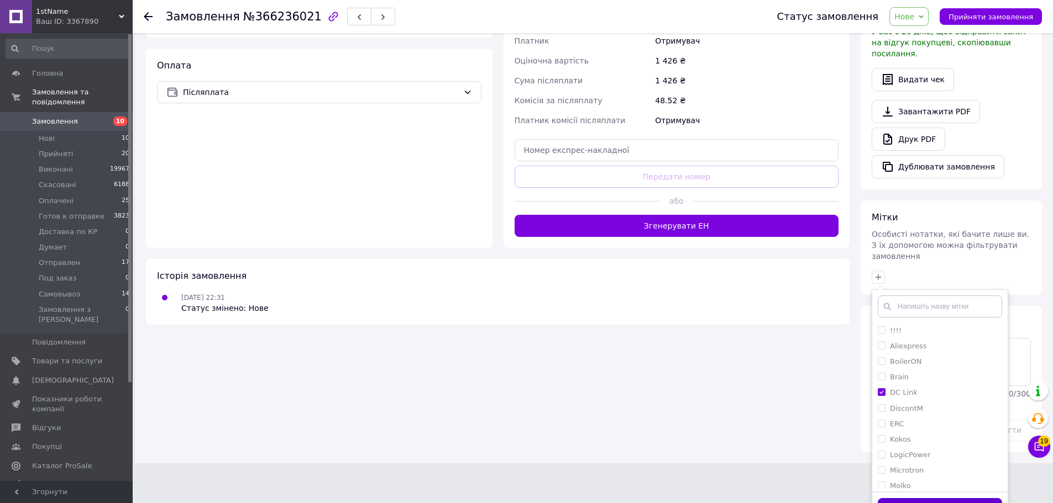
click at [949, 498] on button "Додати мітку" at bounding box center [940, 509] width 124 height 22
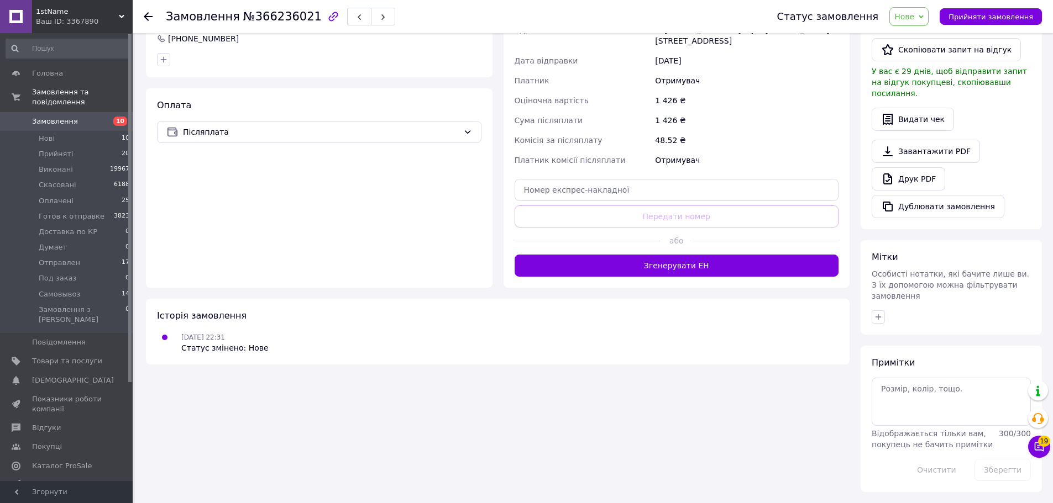
scroll to position [279, 0]
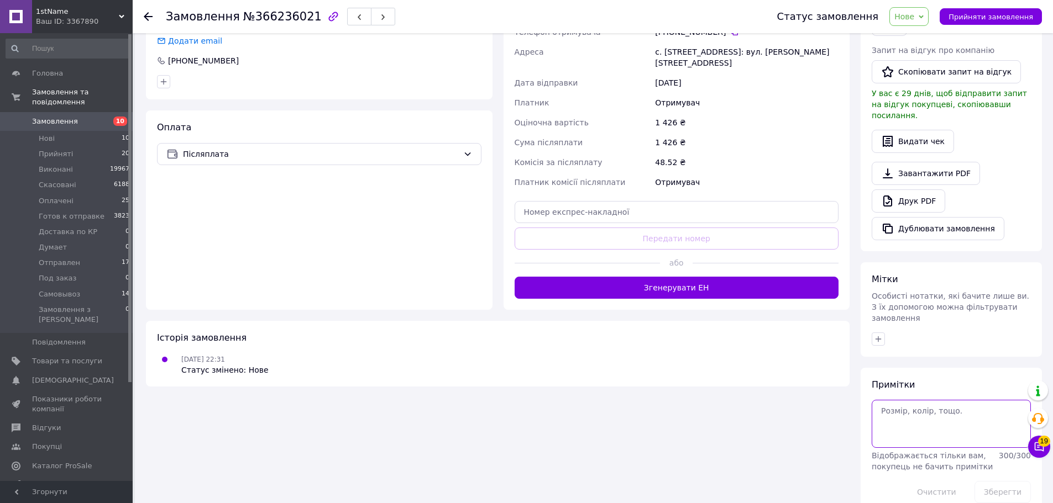
click at [922, 400] on textarea at bounding box center [951, 424] width 159 height 48
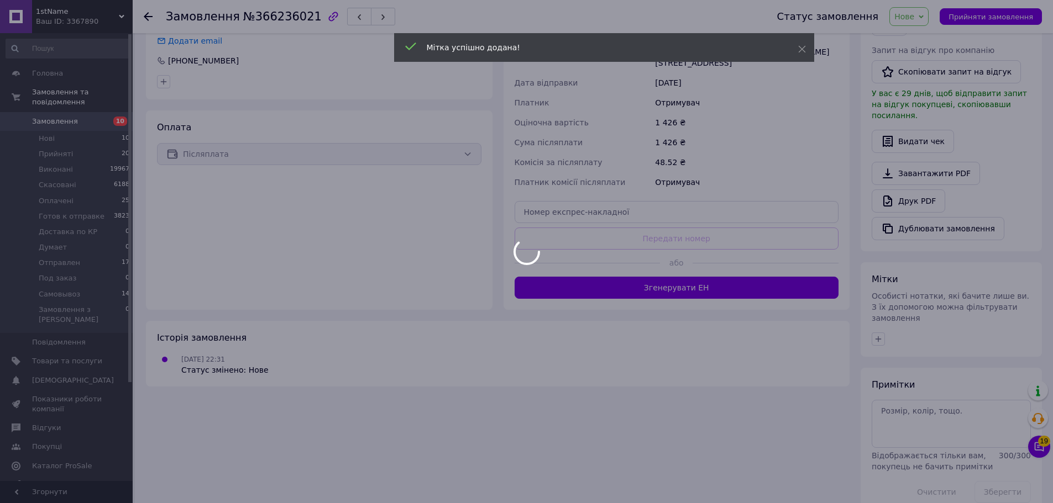
click at [876, 319] on div at bounding box center [526, 251] width 1053 height 503
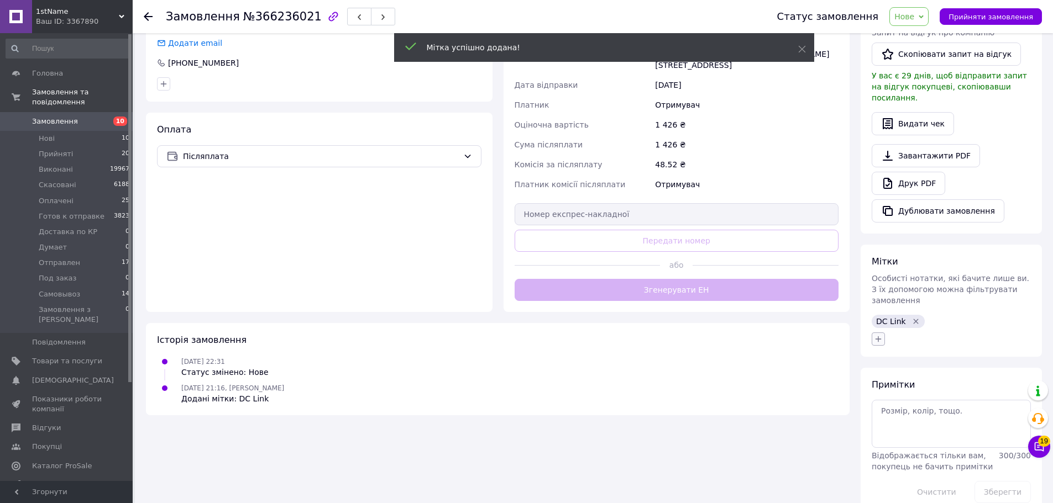
click at [877, 335] on icon "button" at bounding box center [878, 339] width 9 height 9
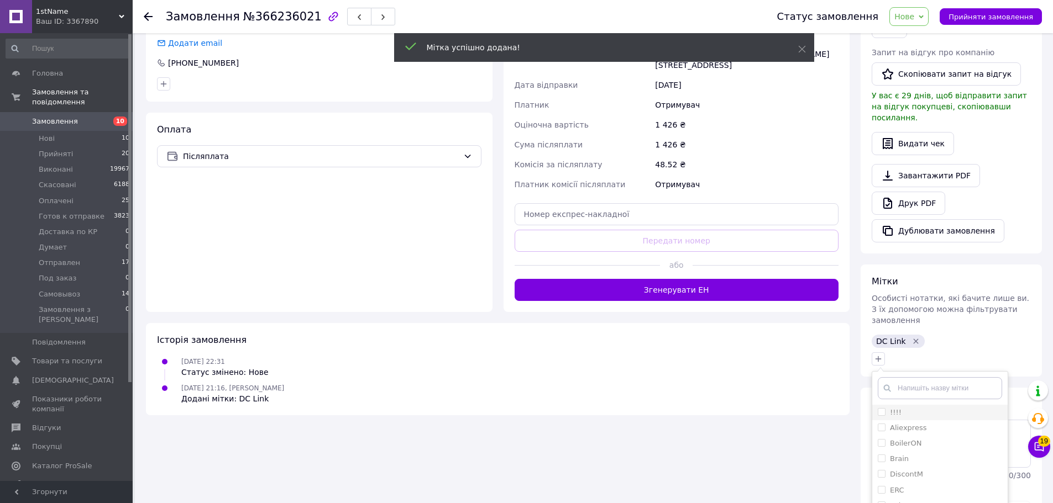
click at [907, 408] on div "!!!!" at bounding box center [940, 413] width 124 height 10
checkbox input "true"
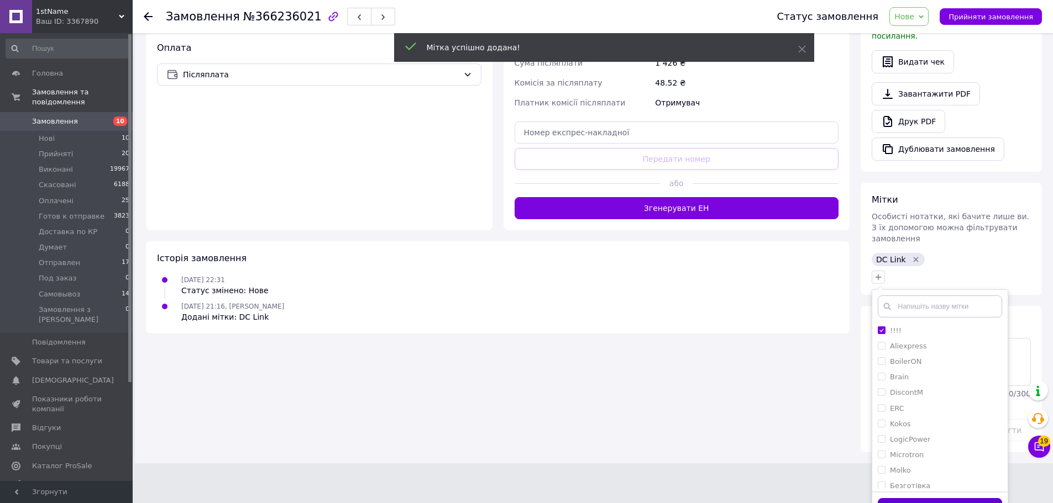
click at [941, 498] on button "Додати мітку" at bounding box center [940, 509] width 124 height 22
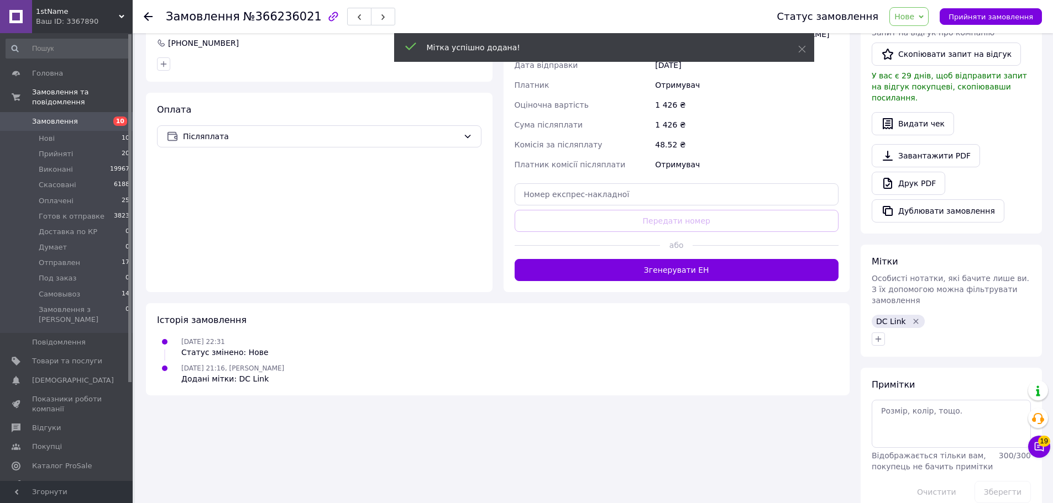
click at [932, 379] on div "Примітки Відображається тільки вам, покупець не бачить примітки 300 / 300 Очист…" at bounding box center [951, 441] width 159 height 124
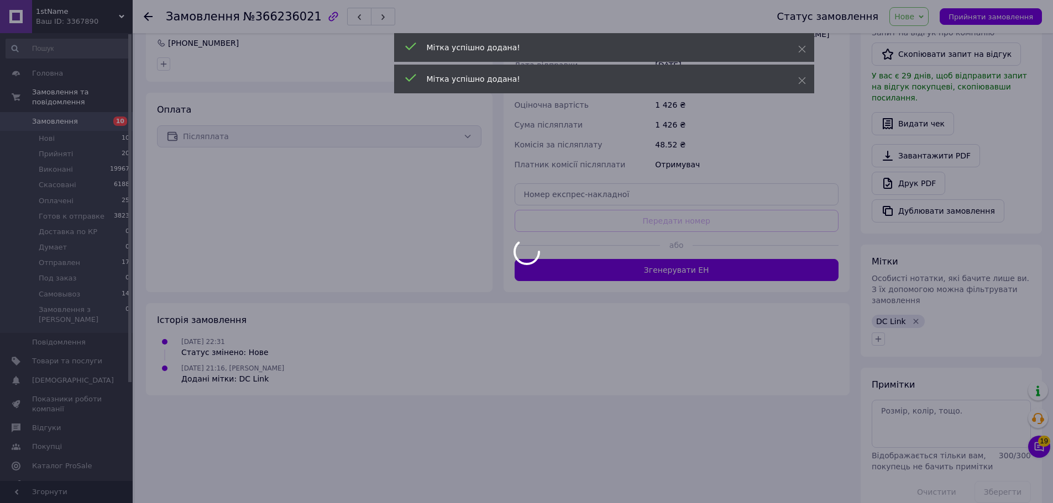
click at [932, 398] on div at bounding box center [526, 251] width 1053 height 503
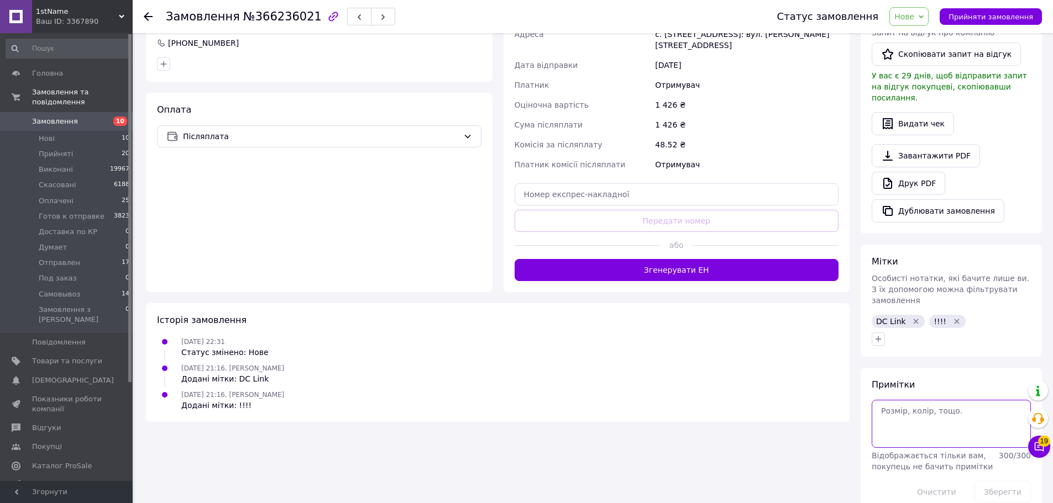
click at [929, 400] on textarea at bounding box center [951, 424] width 159 height 48
type textarea "есть уценка с "поврежденным упаком" я по фоткам глянул, не увидел ничего такого"
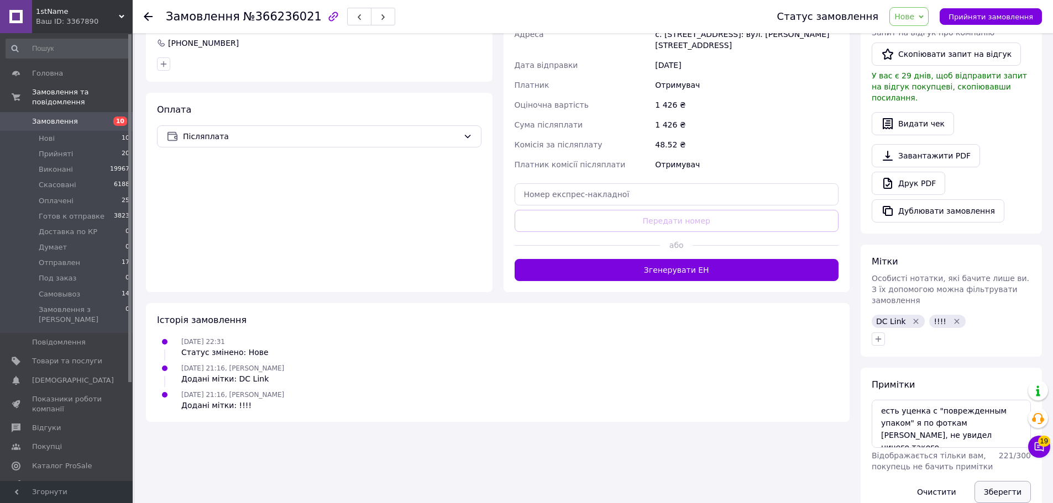
click at [994, 481] on button "Зберегти" at bounding box center [1002, 492] width 56 height 22
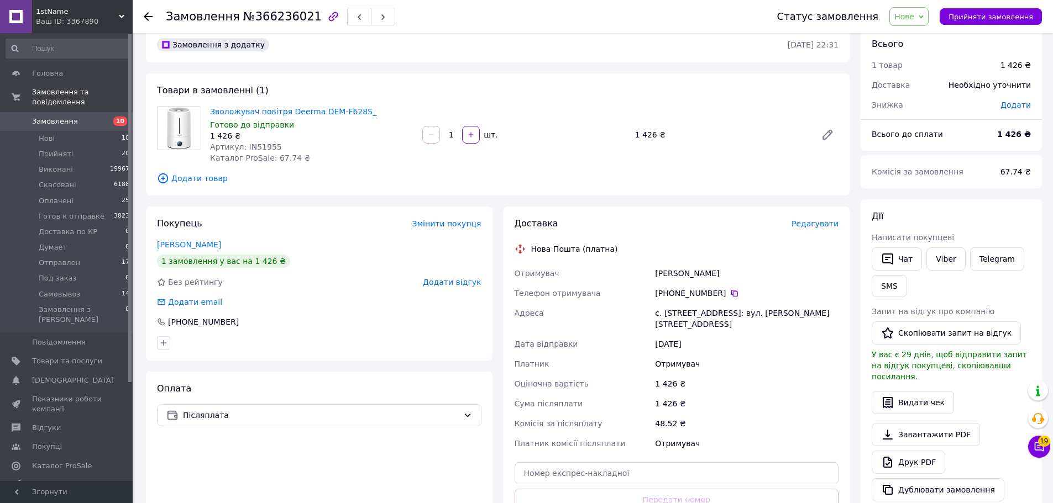
scroll to position [0, 0]
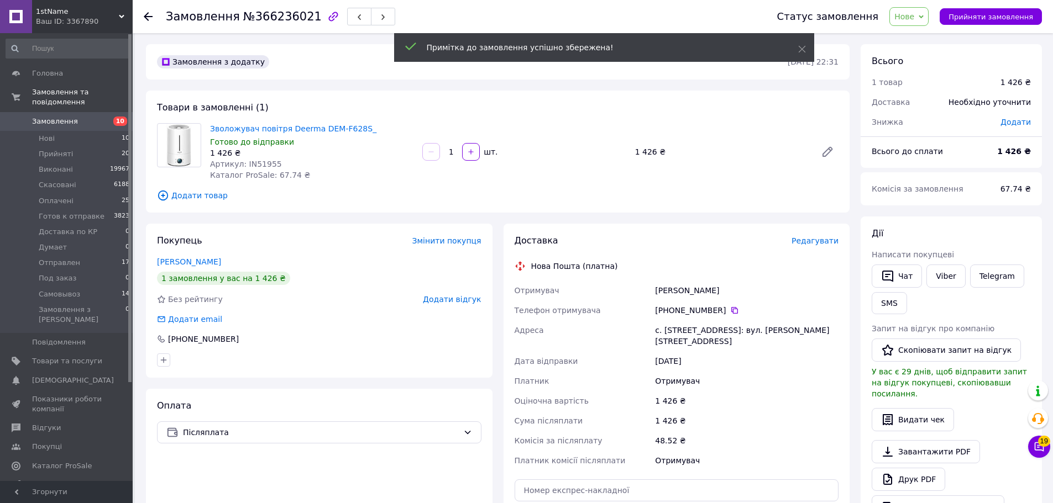
click at [608, 215] on div "Замовлення з додатку 11.10.2025 • 22:31 Товари в замовленні (1) Зволожувач пові…" at bounding box center [497, 427] width 715 height 767
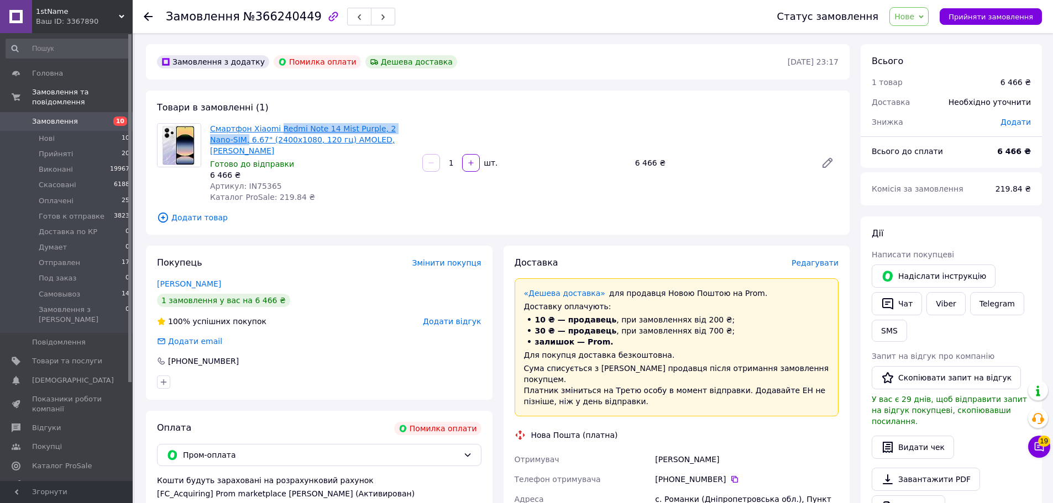
drag, startPoint x: 418, startPoint y: 133, endPoint x: 275, endPoint y: 132, distance: 142.6
click at [275, 132] on div "Смартфон Xiaomi Redmi Note 14 Mist Purple, 2 Nano-SIM, 6.67" (2400х1080, 120 гц…" at bounding box center [312, 163] width 212 height 84
copy link "Redmi Note 14 Mist Purple, 2 Nano-SIM,"
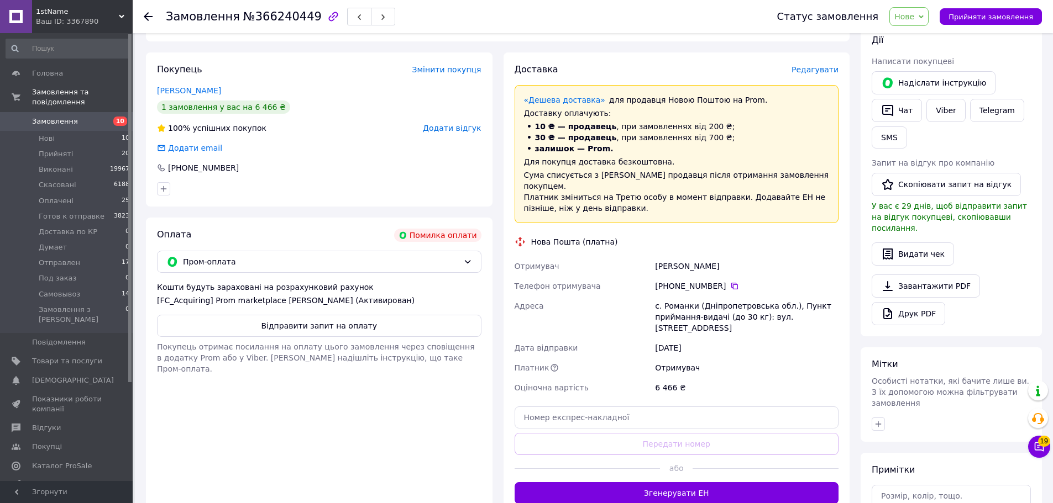
scroll to position [287, 0]
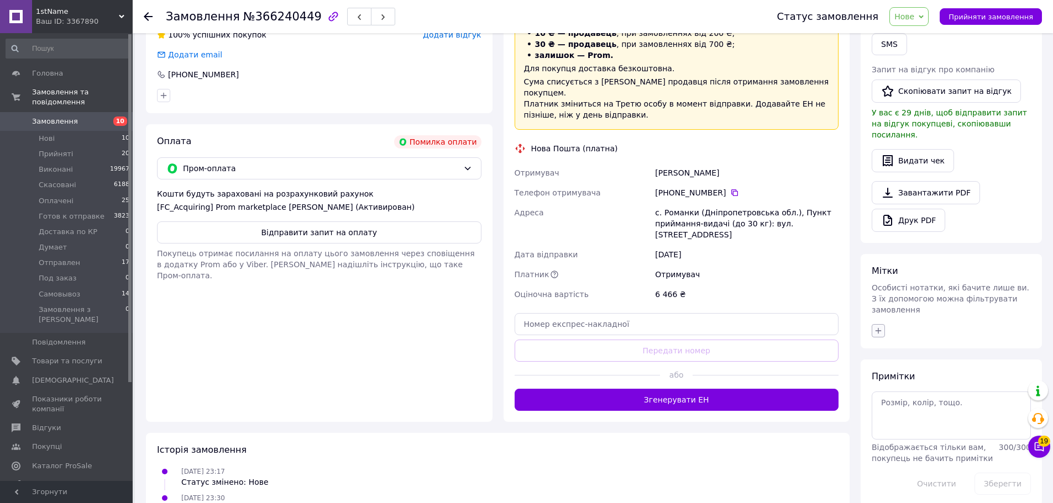
click at [882, 322] on div at bounding box center [951, 331] width 164 height 18
click at [875, 327] on icon "button" at bounding box center [878, 331] width 9 height 9
checkbox input "true"
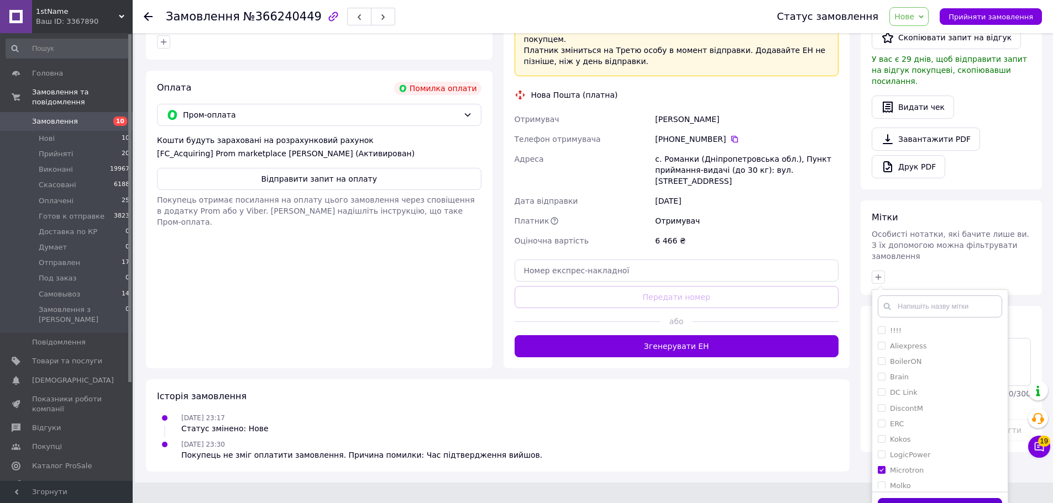
click at [949, 498] on button "Додати мітку" at bounding box center [940, 509] width 124 height 22
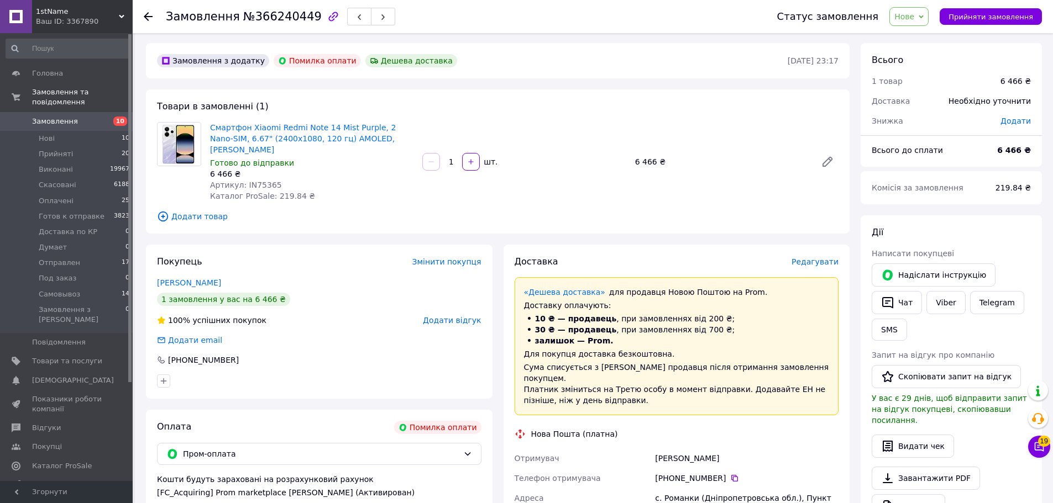
scroll to position [0, 0]
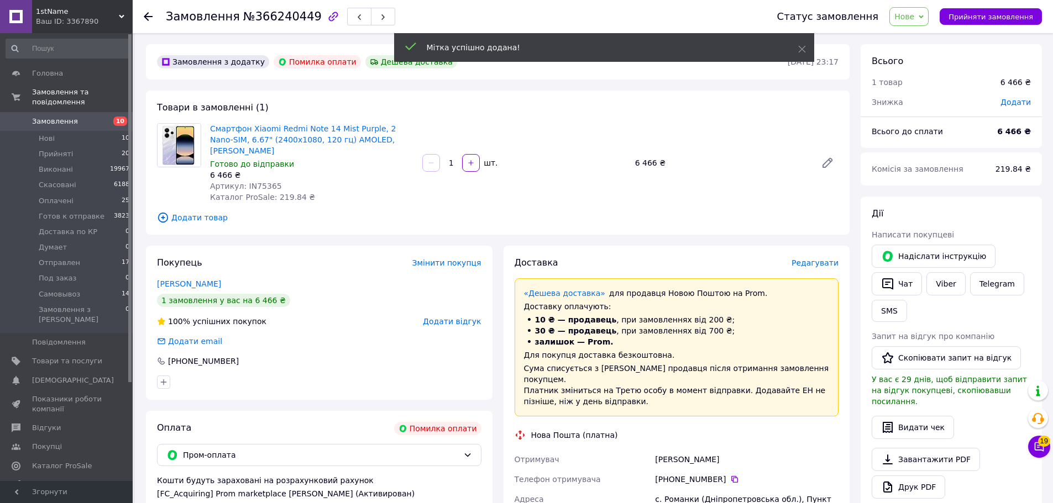
click at [469, 213] on div "Товари в замовленні (1) Смартфон Xiaomi Redmi Note 14 Mist Purple, 2 Nano-SIM, …" at bounding box center [498, 163] width 704 height 144
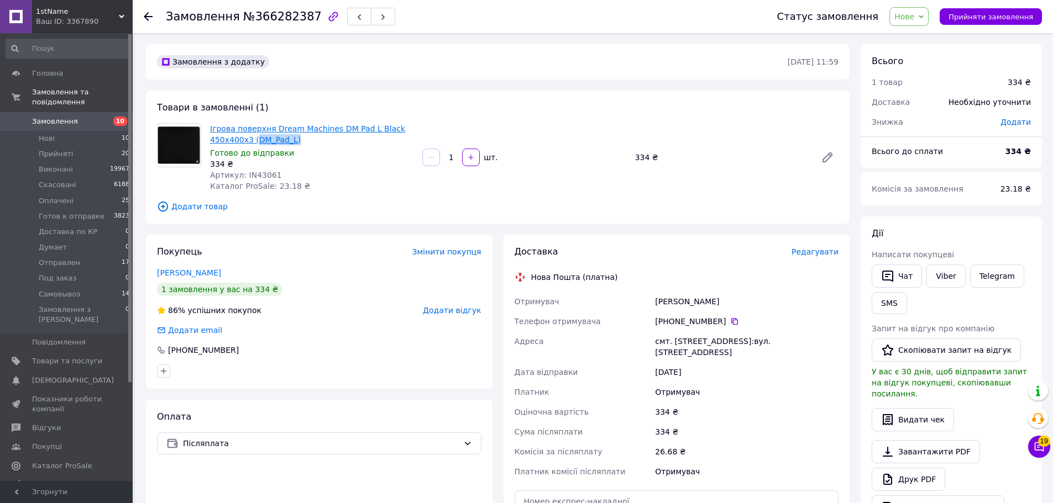
drag, startPoint x: 298, startPoint y: 139, endPoint x: 251, endPoint y: 140, distance: 47.0
click at [251, 140] on span "Ігрова поверхня Dream Machines DM Pad L Black 450x400x3 (DM_Pad_L)" at bounding box center [311, 134] width 203 height 22
copy link "DM_Pad_L)"
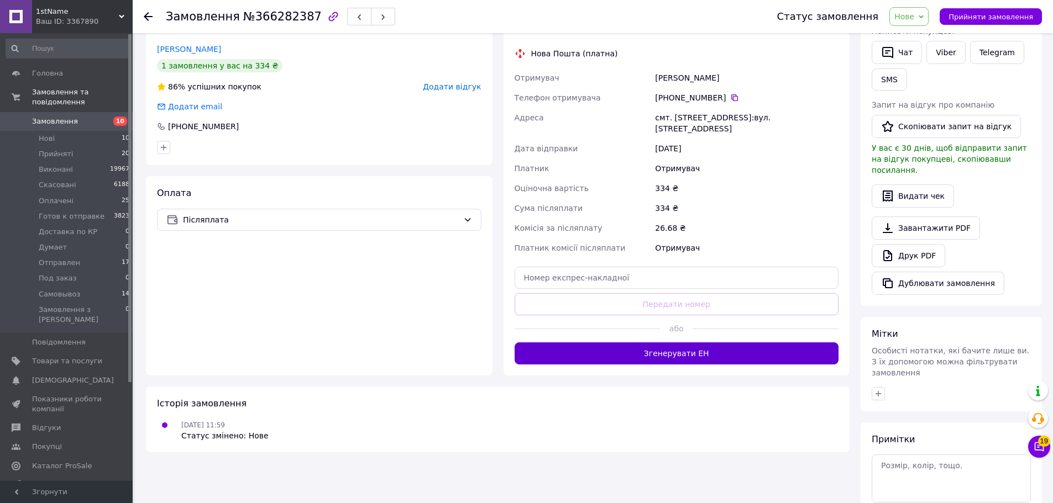
scroll to position [279, 0]
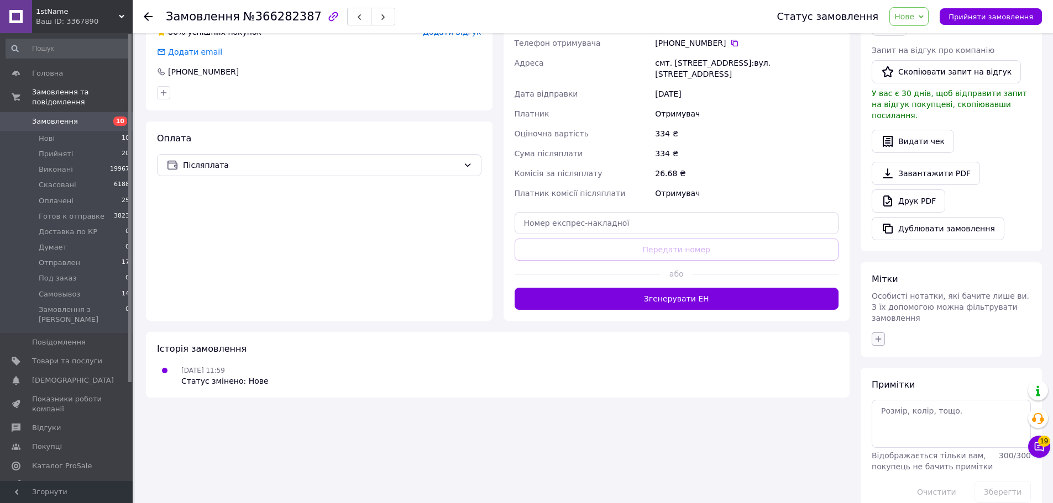
click at [879, 335] on icon "button" at bounding box center [878, 339] width 9 height 9
click at [916, 481] on div "ERC" at bounding box center [940, 486] width 124 height 10
checkbox input "true"
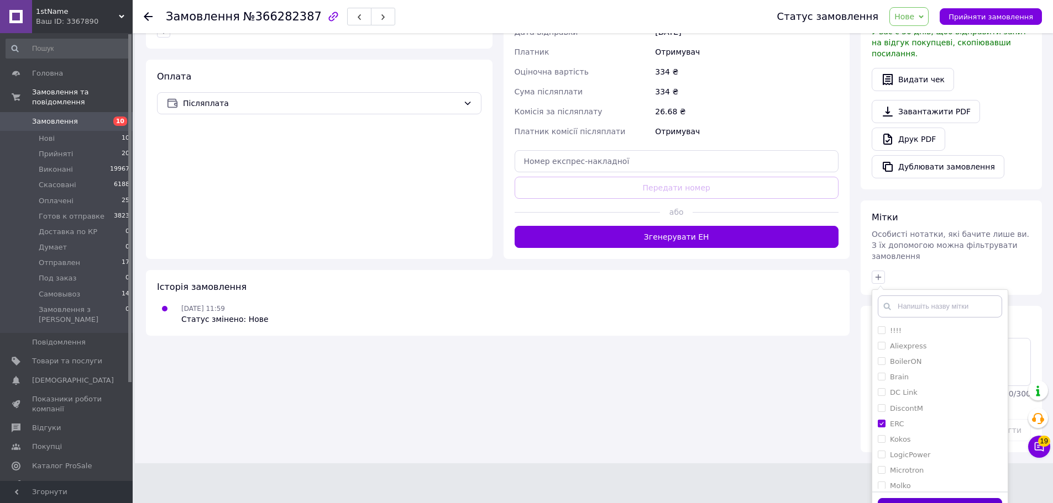
click at [933, 498] on button "Додати мітку" at bounding box center [940, 509] width 124 height 22
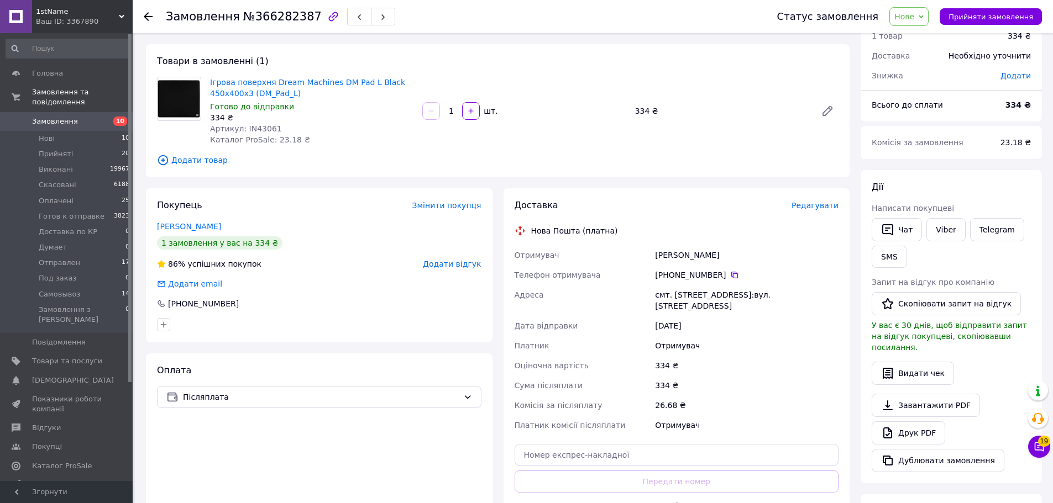
scroll to position [0, 0]
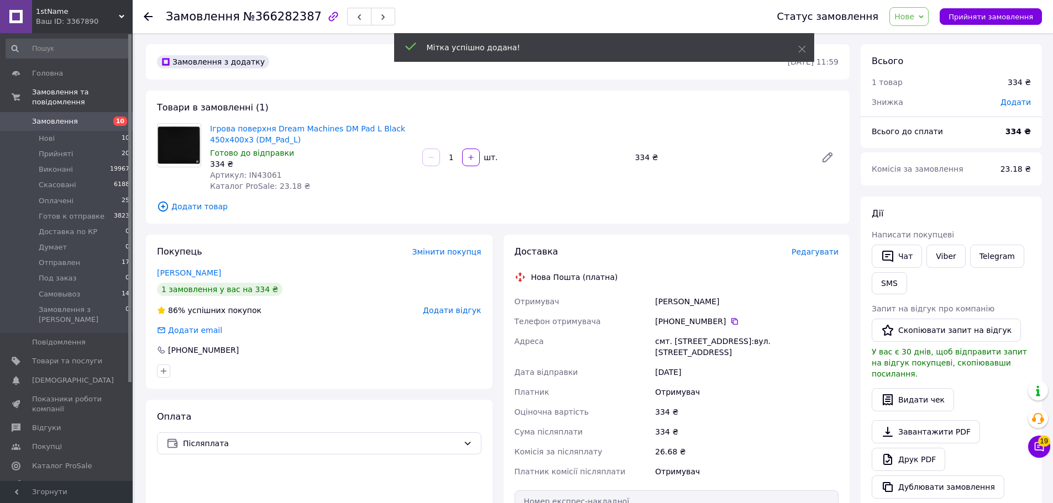
click at [327, 212] on span "Додати товар" at bounding box center [497, 207] width 681 height 12
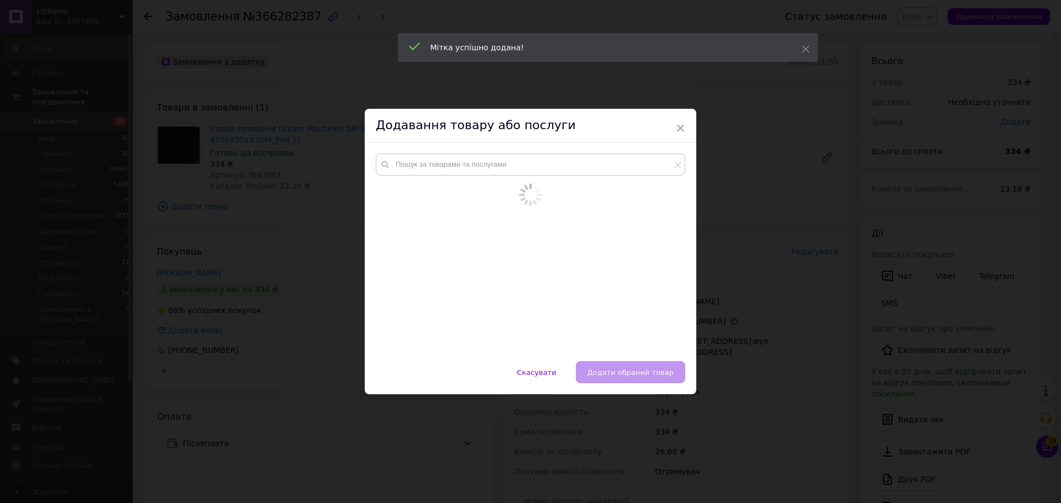
click at [308, 218] on div "× Додавання товару або послуги Скасувати   Додати обраний товар" at bounding box center [530, 251] width 1061 height 503
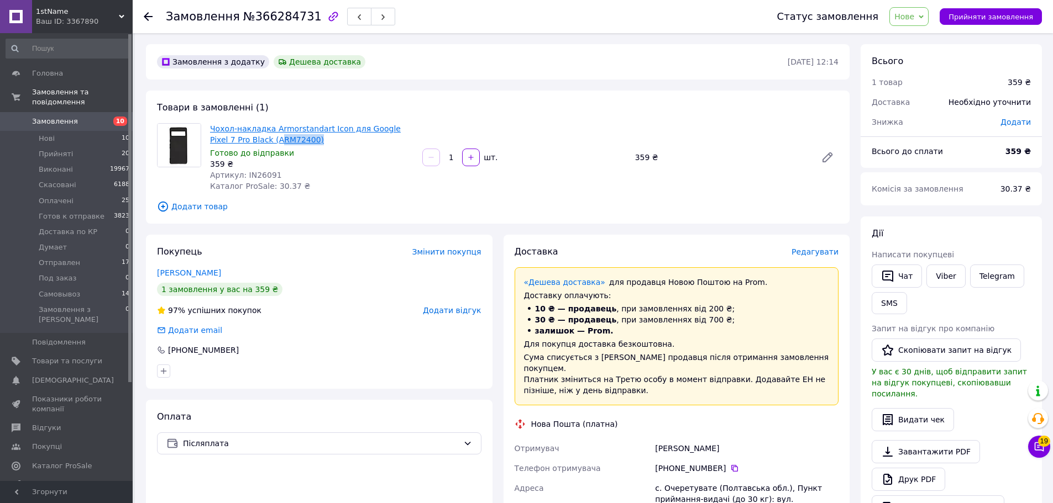
drag, startPoint x: 292, startPoint y: 135, endPoint x: 249, endPoint y: 141, distance: 43.5
click at [249, 141] on span "Чохол-накладка Armorstandart Icon для Google Pixel 7 Pro Black (ARM72400)" at bounding box center [311, 134] width 203 height 22
click at [294, 139] on span "Чохол-накладка Armorstandart Icon для Google Pixel 7 Pro Black (ARM72400)" at bounding box center [311, 134] width 203 height 22
click at [291, 139] on span "Чохол-накладка Armorstandart Icon для Google Pixel 7 Pro Black (ARM72400)" at bounding box center [311, 134] width 203 height 22
drag, startPoint x: 290, startPoint y: 139, endPoint x: 254, endPoint y: 141, distance: 36.0
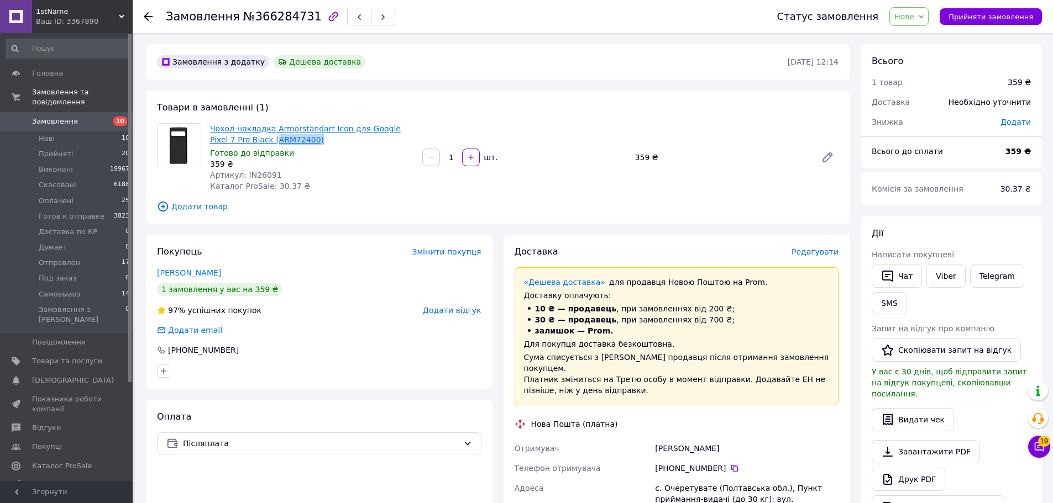
click at [254, 141] on span "Чохол-накладка Armorstandart Icon для Google Pixel 7 Pro Black (ARM72400)" at bounding box center [311, 134] width 203 height 22
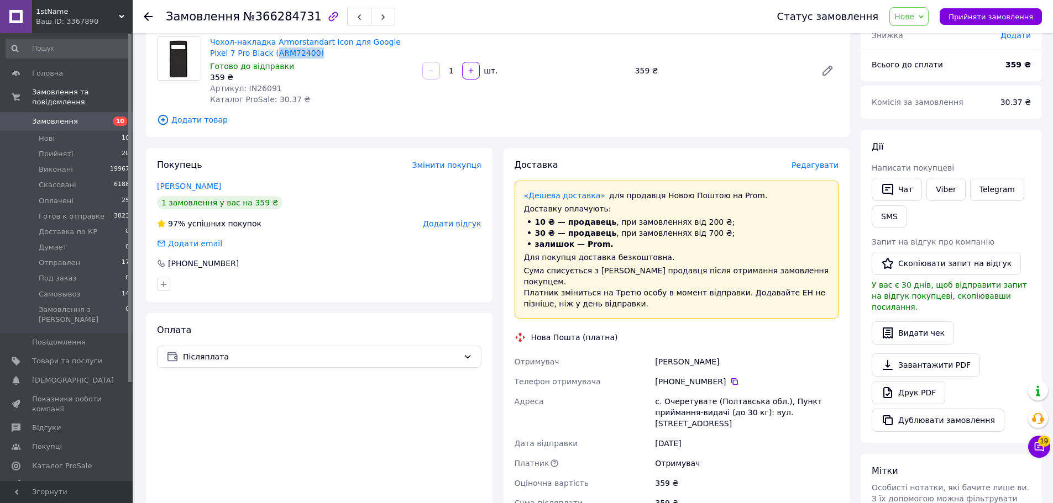
scroll to position [320, 0]
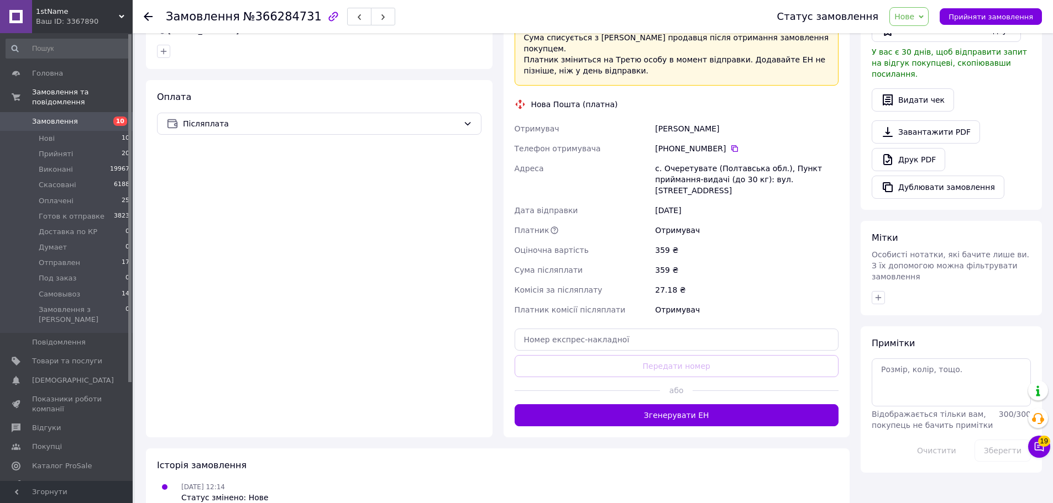
click at [876, 289] on div at bounding box center [951, 298] width 164 height 18
click at [876, 293] on icon "button" at bounding box center [878, 297] width 9 height 9
click at [911, 393] on div "Brain" at bounding box center [940, 398] width 124 height 10
checkbox input "true"
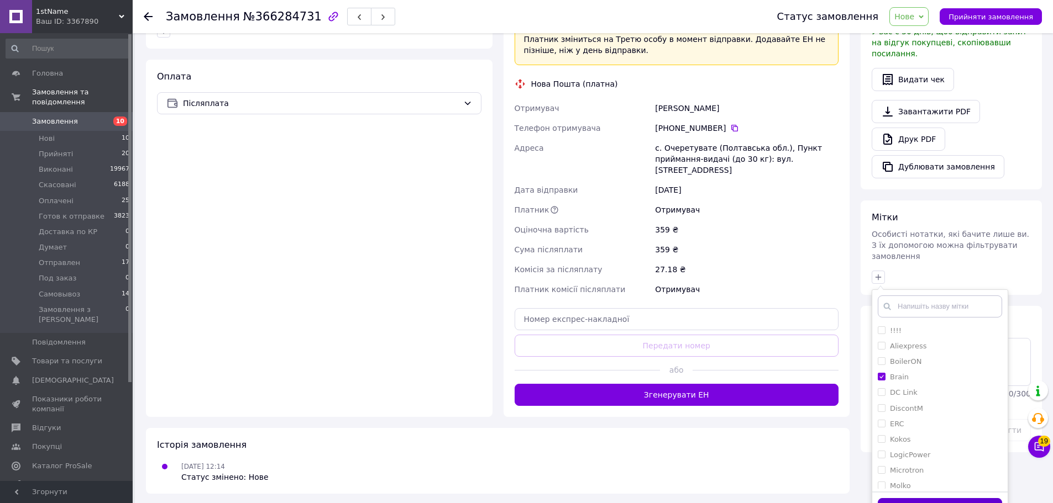
click at [946, 498] on button "Додати мітку" at bounding box center [940, 509] width 124 height 22
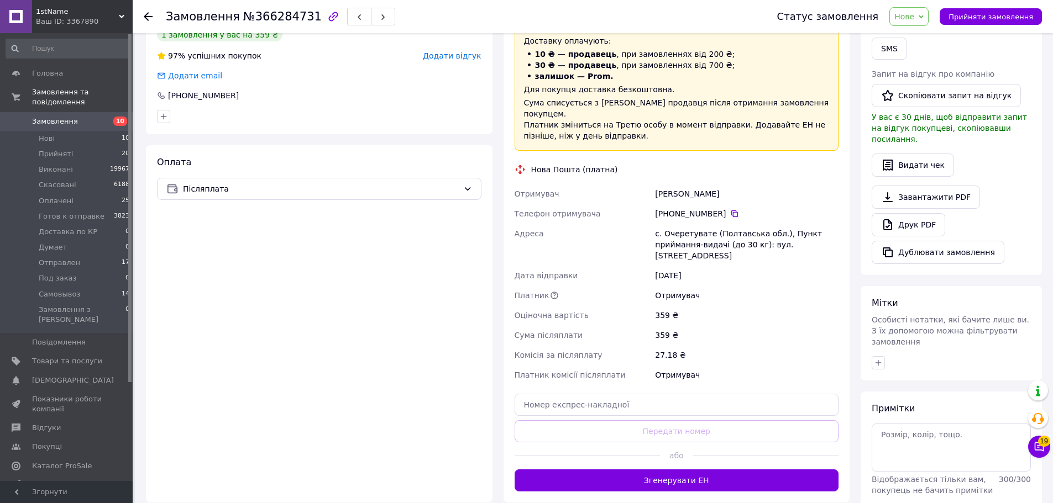
scroll to position [0, 0]
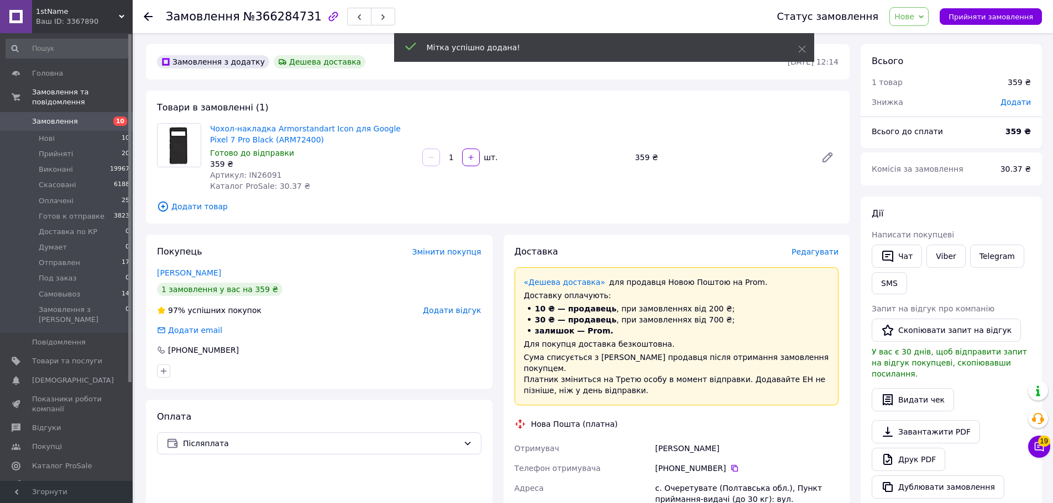
click at [622, 222] on div "Товари в замовленні (1) Чохол-накладка Armorstandart Icon для Google Pixel 7 Pr…" at bounding box center [498, 157] width 704 height 133
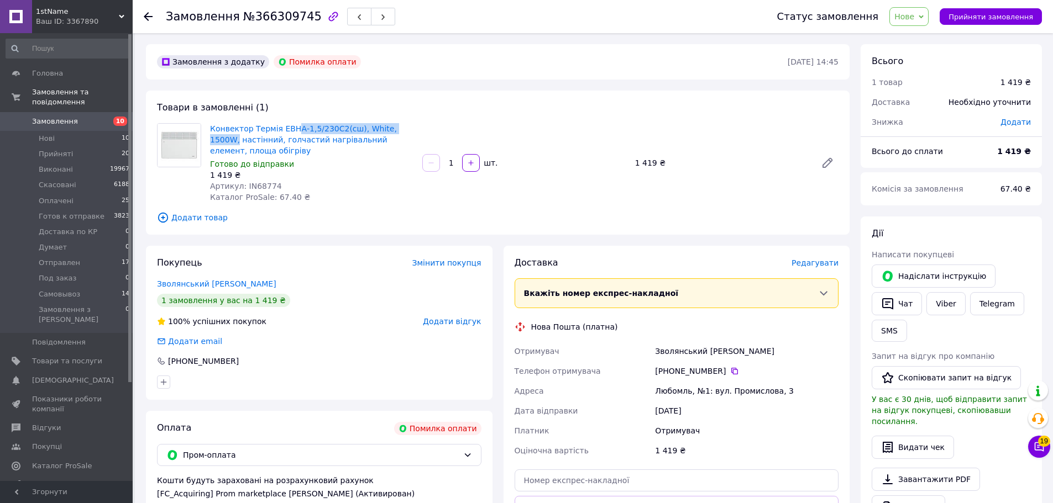
drag, startPoint x: 402, startPoint y: 129, endPoint x: 260, endPoint y: 145, distance: 142.4
click at [287, 129] on span "Конвектор Термія ЕВНА-1,5/230С2(сш), White, 1500W, настінний, голчастий нагріва…" at bounding box center [311, 139] width 203 height 33
click at [253, 183] on span "Артикул: IN68774" at bounding box center [246, 186] width 72 height 9
copy span "IN68774"
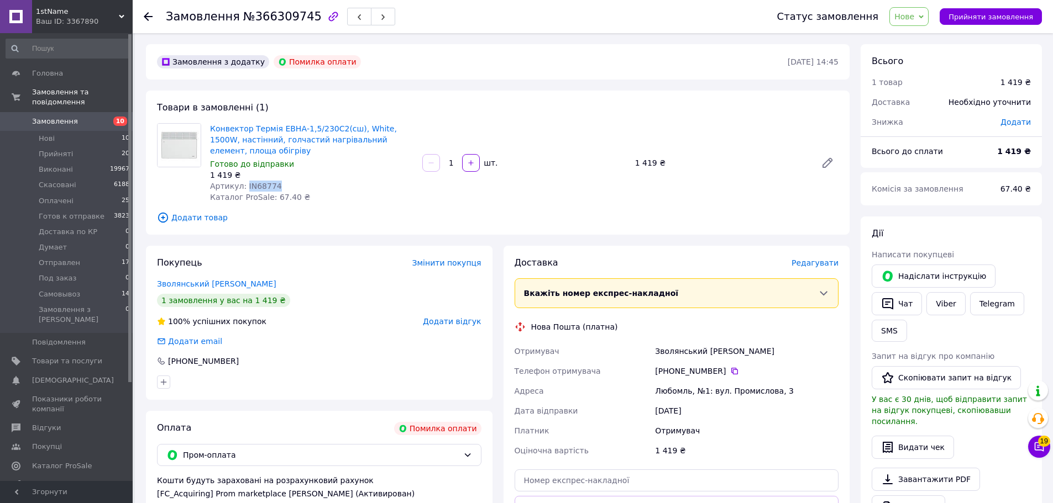
copy span "IN68774"
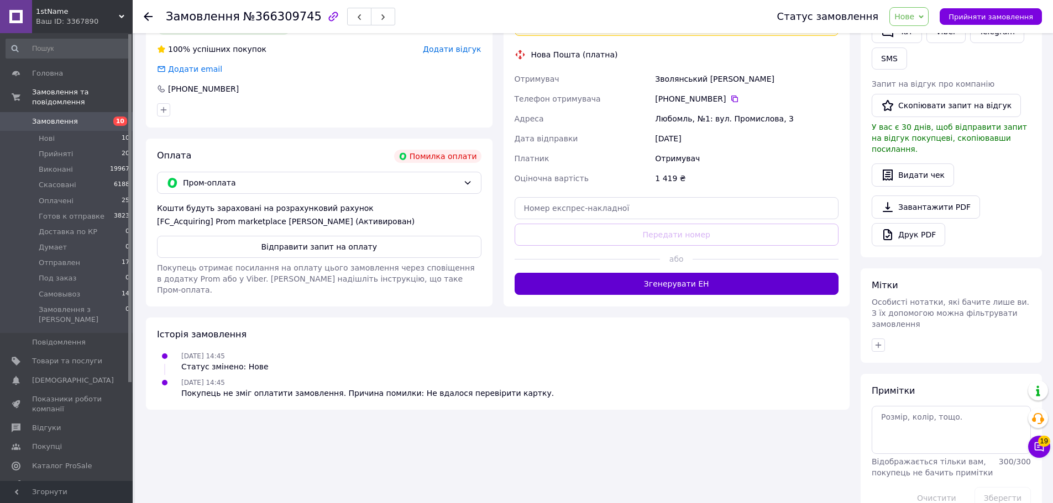
scroll to position [279, 0]
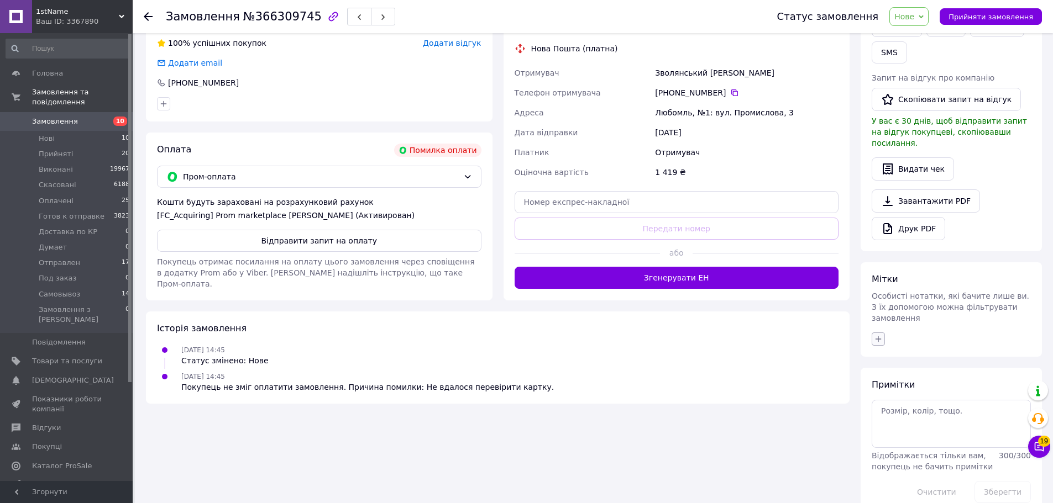
click at [874, 335] on icon "button" at bounding box center [878, 339] width 9 height 9
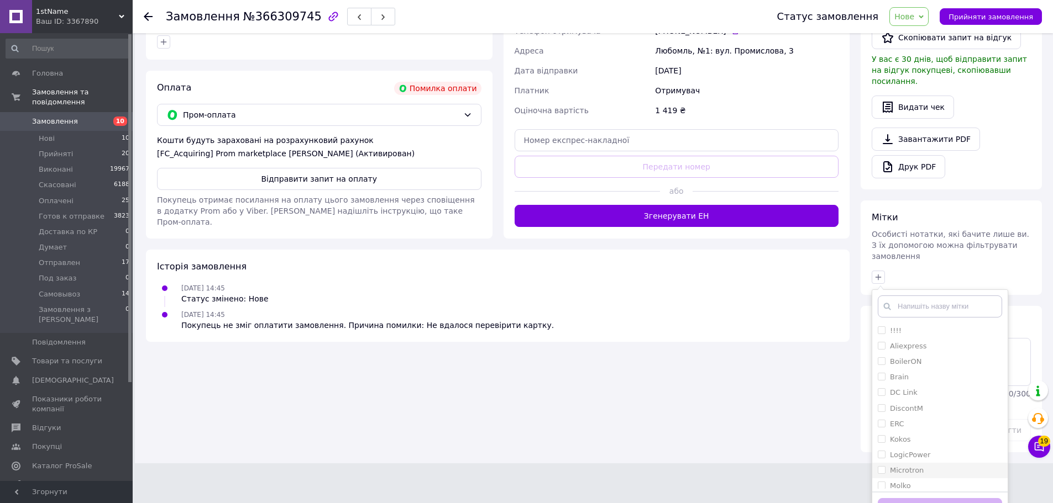
click at [922, 466] on div "Microtron" at bounding box center [940, 471] width 124 height 10
checkbox input "true"
click at [932, 498] on button "Додати мітку" at bounding box center [940, 509] width 124 height 22
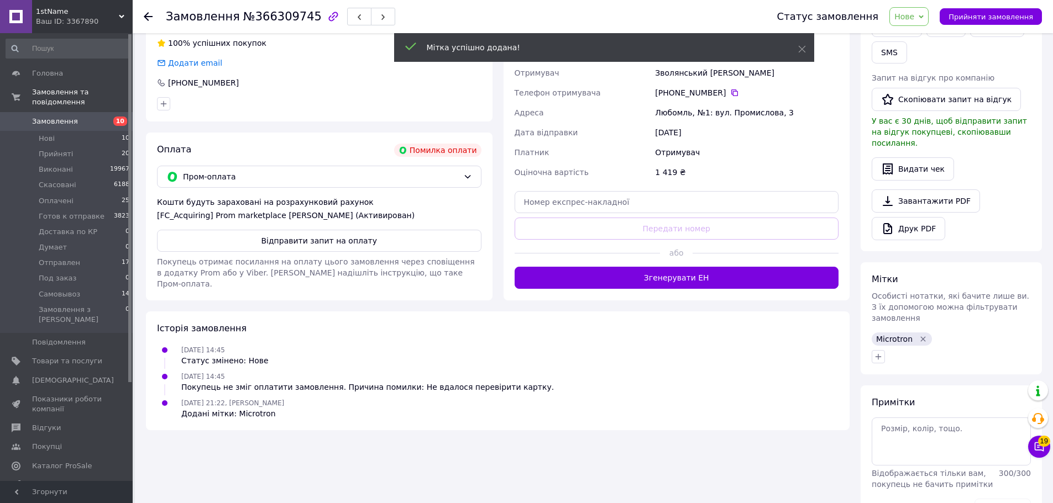
scroll to position [296, 0]
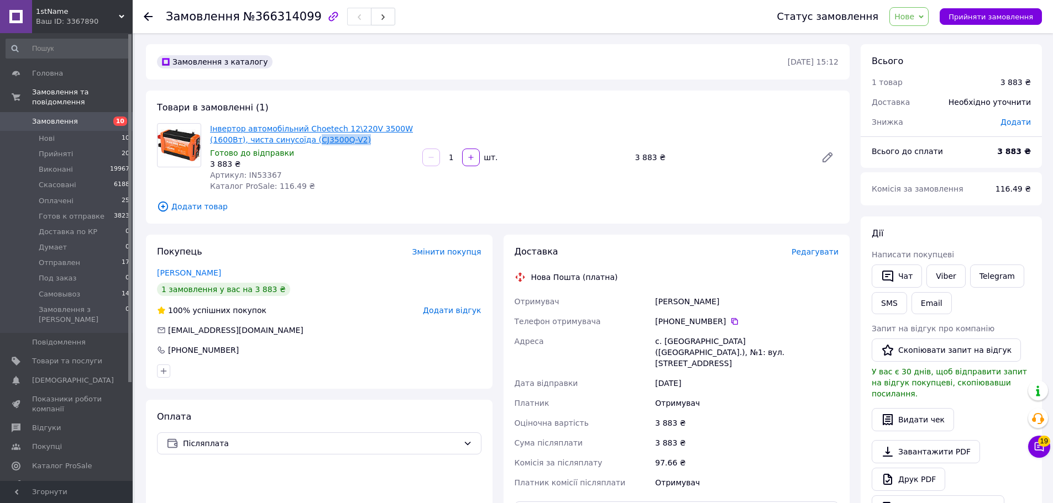
drag, startPoint x: 354, startPoint y: 138, endPoint x: 300, endPoint y: 136, distance: 54.2
click at [303, 136] on span "Інвертор автомобільний Choetech 12\220V 3500W (1600Вт), чиста синусоїда (CJ3500…" at bounding box center [311, 134] width 203 height 22
copy link "CJ3500Q-V2)"
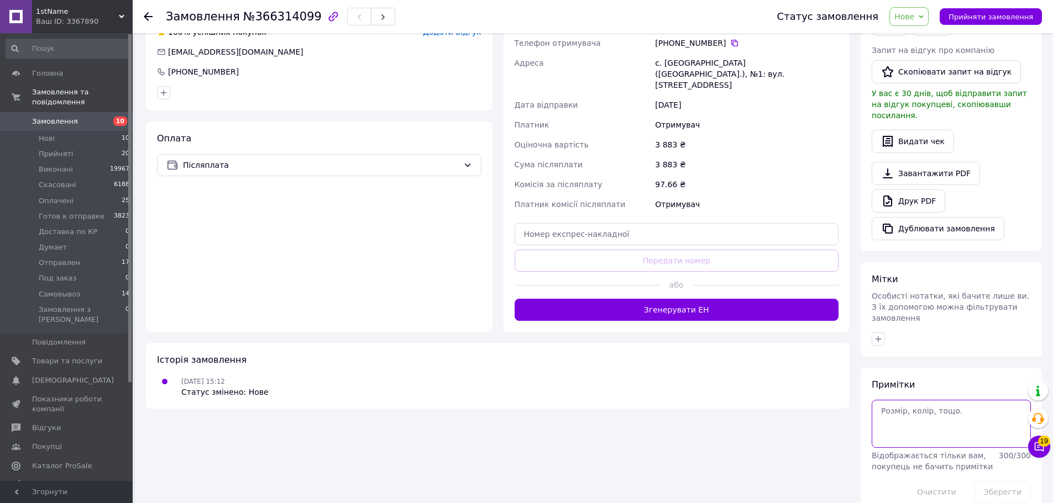
click at [900, 421] on textarea at bounding box center [951, 424] width 159 height 48
type textarea "склад [GEOGRAPHIC_DATA]"
click at [991, 481] on button "Зберегти" at bounding box center [1002, 492] width 56 height 22
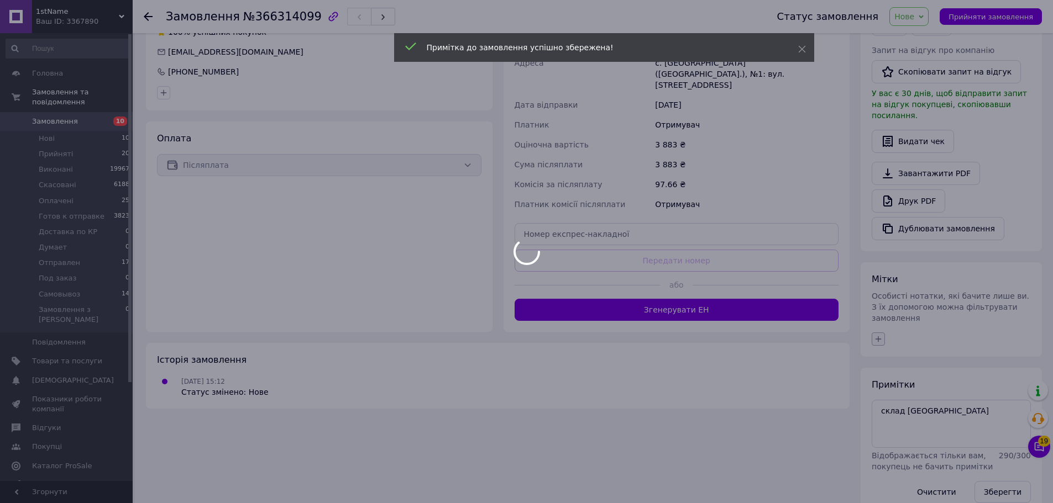
click at [883, 333] on button "button" at bounding box center [878, 339] width 13 height 13
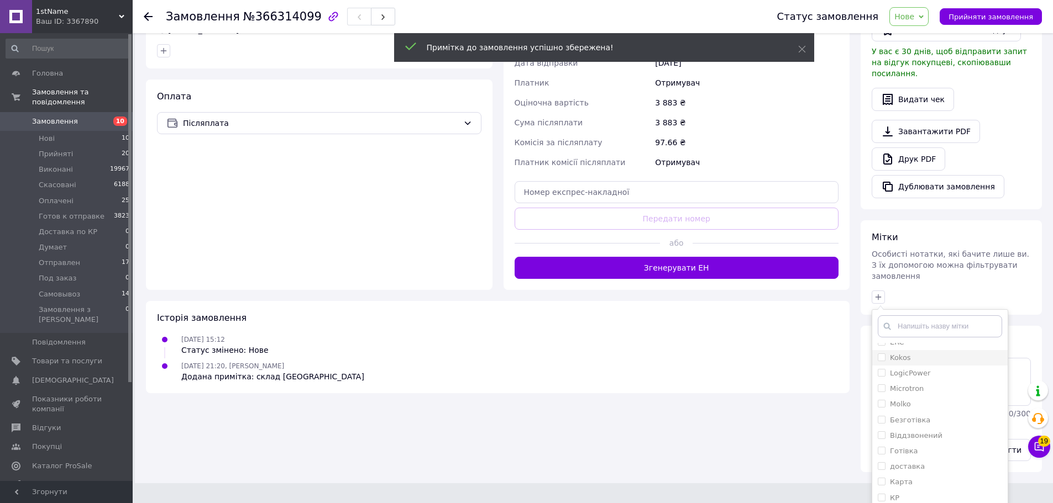
scroll to position [317, 0]
click at [896, 497] on label "ТДБ" at bounding box center [897, 501] width 15 height 8
checkbox input "true"
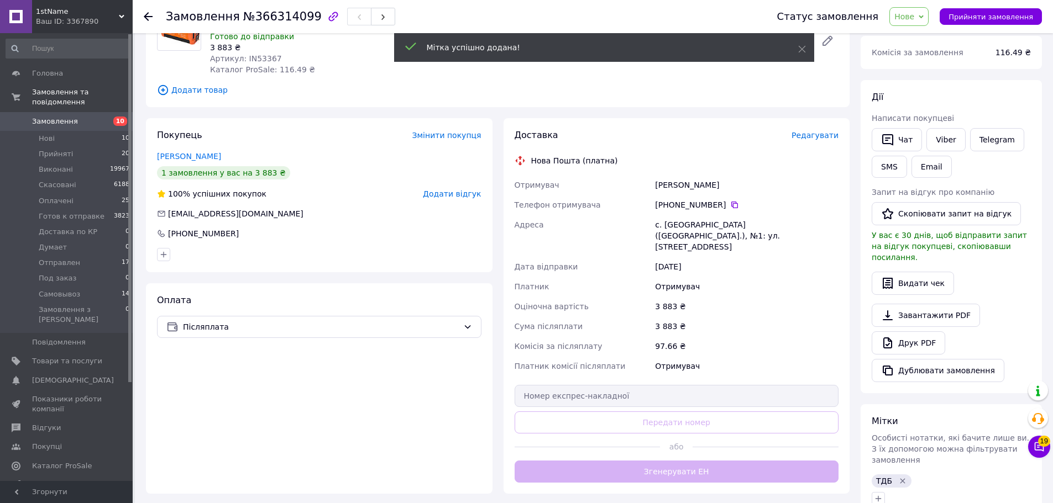
scroll to position [0, 0]
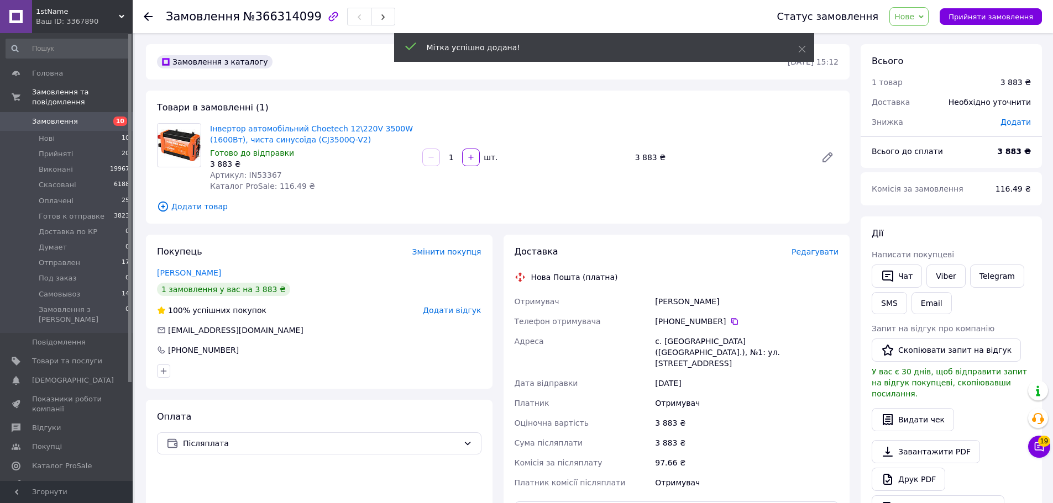
click at [403, 227] on div "Замовлення з каталогу [DATE] 15:12 Товари в замовленні (1) Інвертор автомобільн…" at bounding box center [497, 427] width 715 height 767
